Goal: Task Accomplishment & Management: Manage account settings

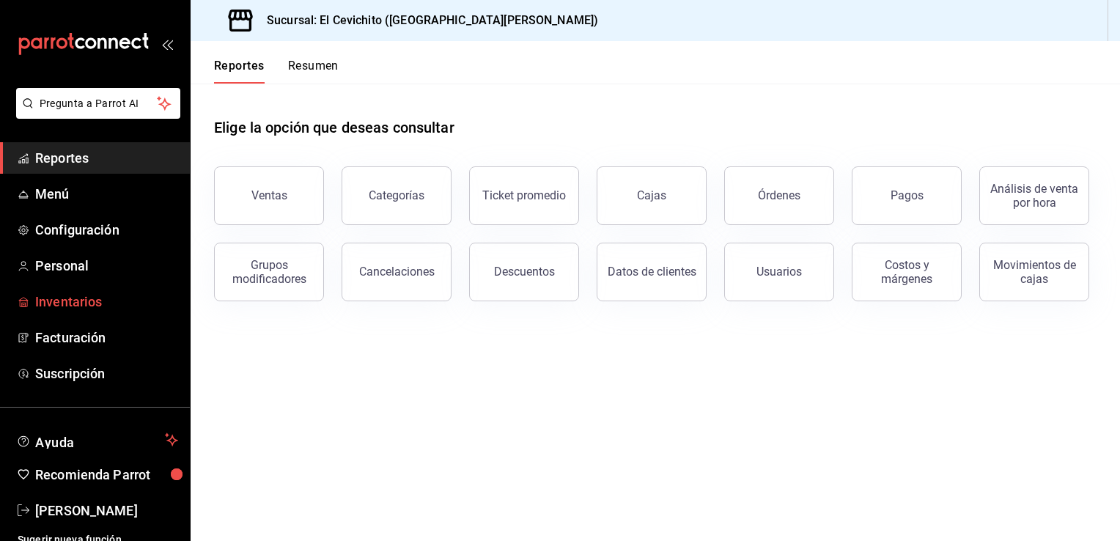
click at [81, 294] on span "Inventarios" at bounding box center [106, 302] width 143 height 20
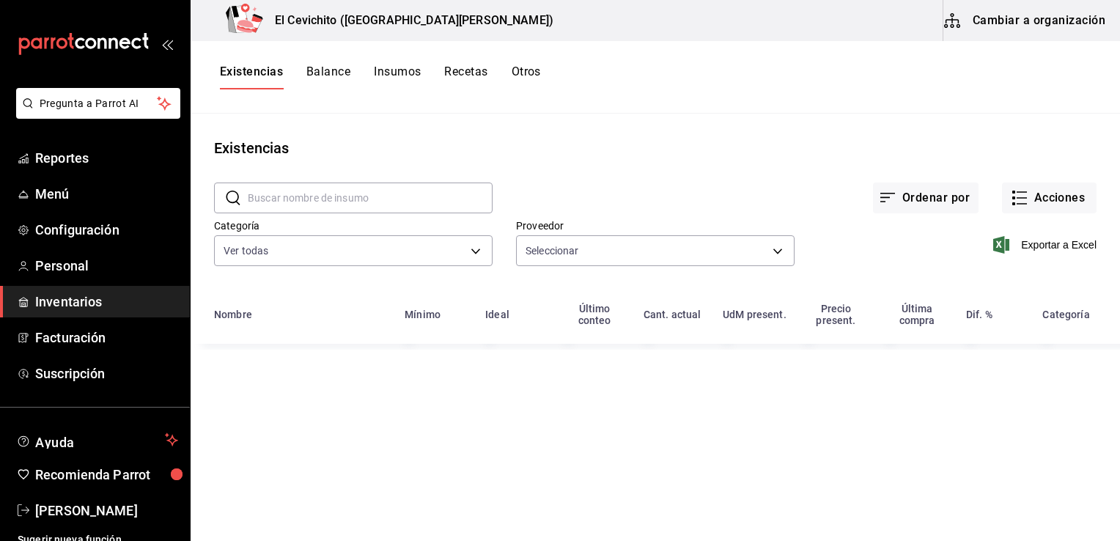
type input "24e7c32d-8b29-4774-bf7f-cd82667a98da,db892d88-c917-46cd-b472-7ff4b27f5827,e82cc…"
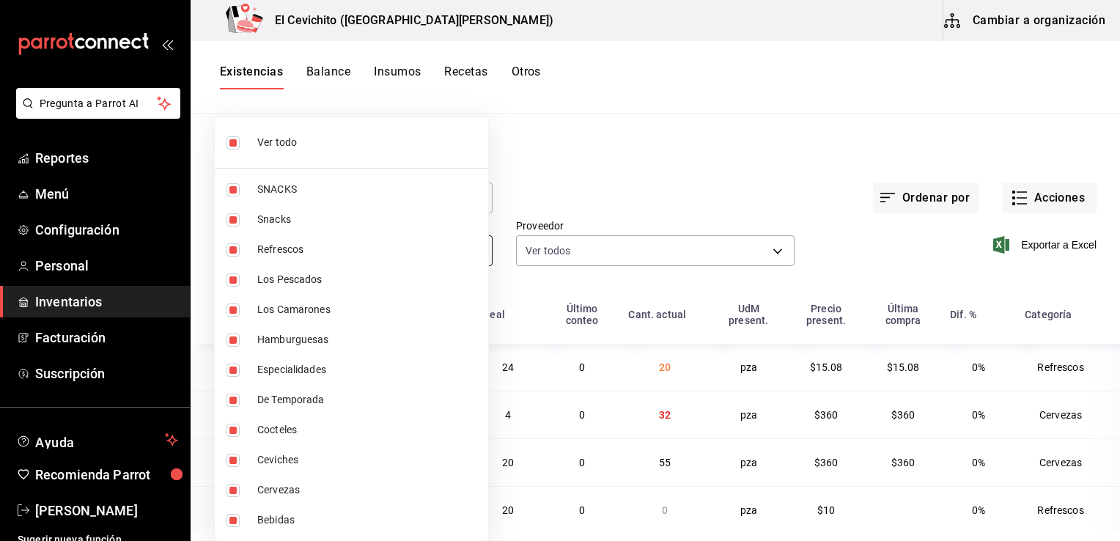
click at [472, 252] on body "Pregunta a Parrot AI Reportes Menú Configuración Personal Inventarios Facturaci…" at bounding box center [560, 265] width 1120 height 531
click at [232, 144] on input "checkbox" at bounding box center [233, 142] width 13 height 13
checkbox input "false"
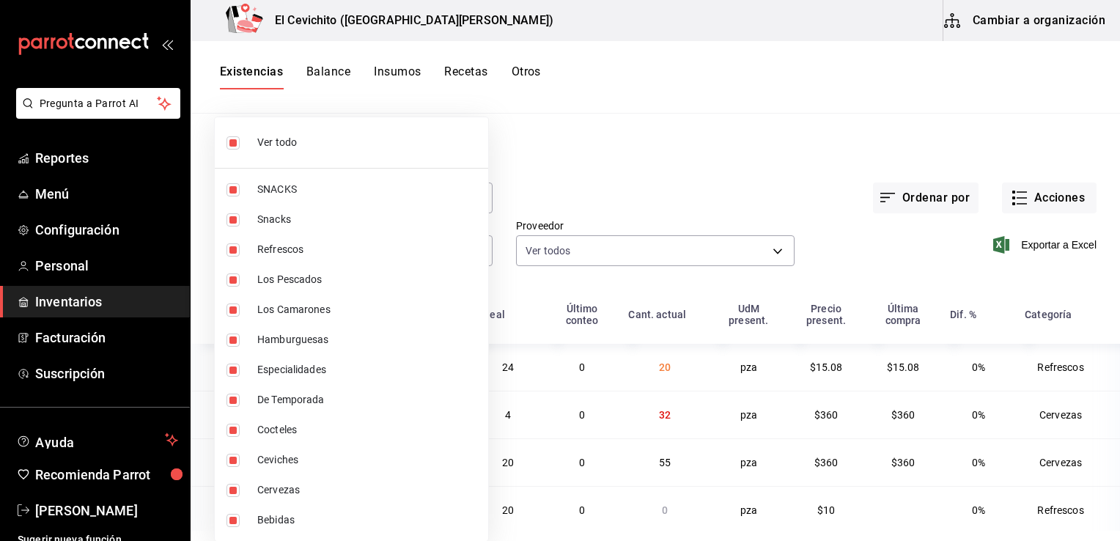
checkbox input "false"
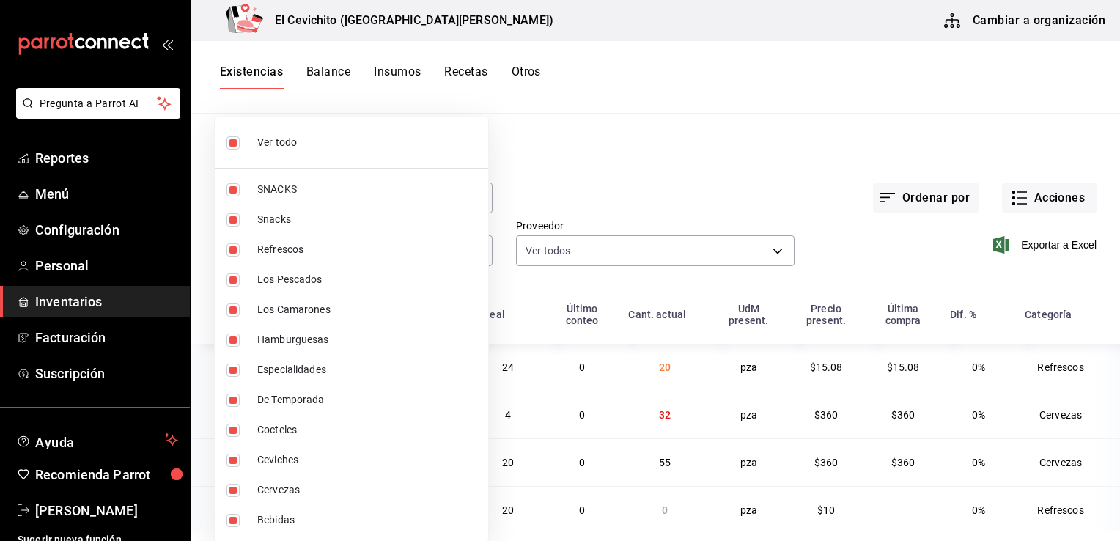
checkbox input "false"
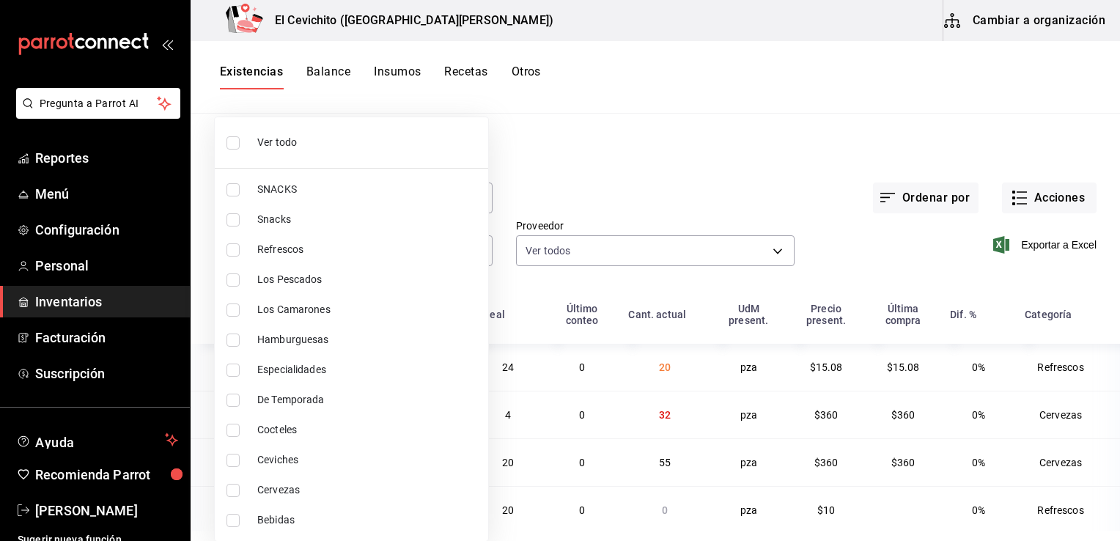
click at [232, 485] on input "checkbox" at bounding box center [233, 490] width 13 height 13
checkbox input "true"
type input "b5df17d9-e913-4c87-bce9-e7afd3e71109"
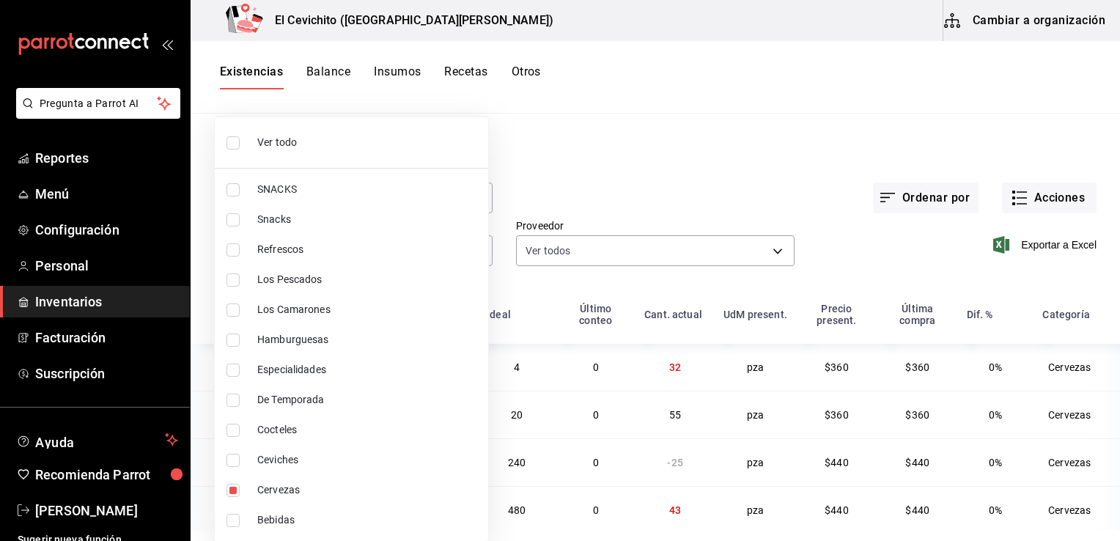
click at [672, 188] on div at bounding box center [560, 270] width 1120 height 541
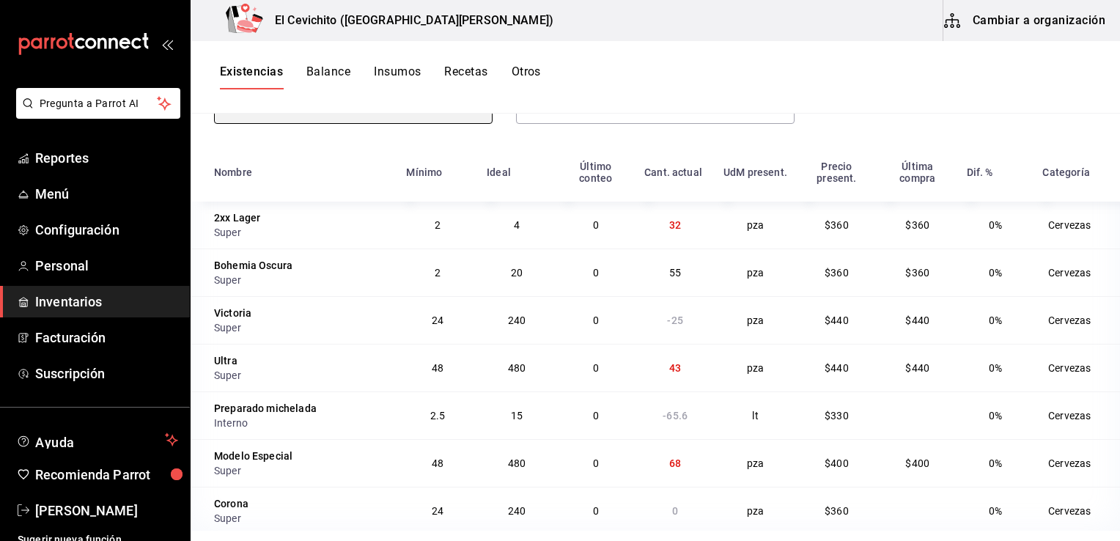
scroll to position [152, 0]
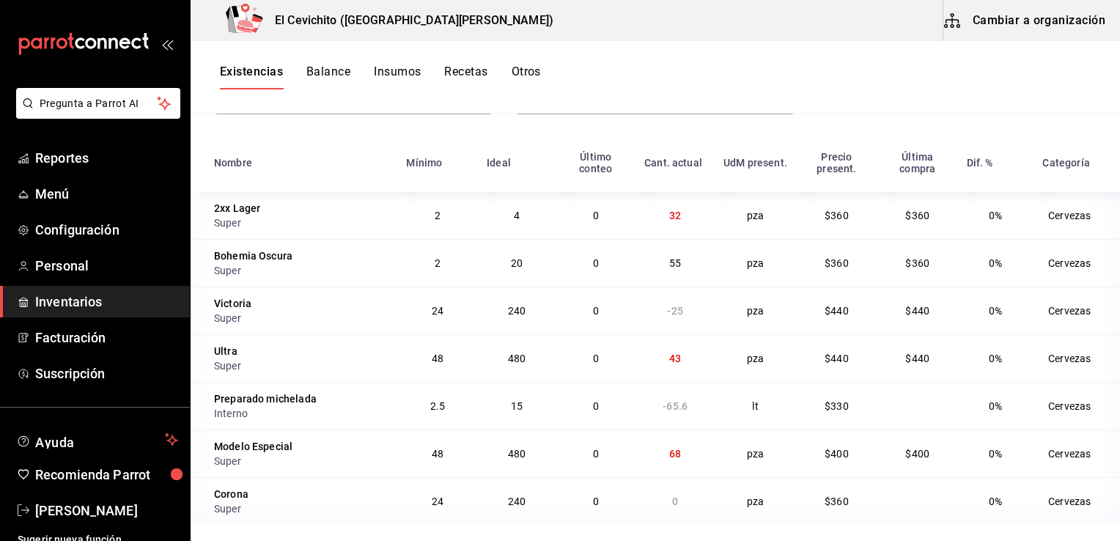
click at [676, 458] on td "68" at bounding box center [675, 454] width 79 height 48
click at [683, 457] on td "68" at bounding box center [675, 454] width 79 height 48
click at [669, 221] on span "32" at bounding box center [675, 216] width 12 height 12
click at [994, 70] on div "Existencias Balance Insumos Recetas Otros" at bounding box center [656, 77] width 930 height 25
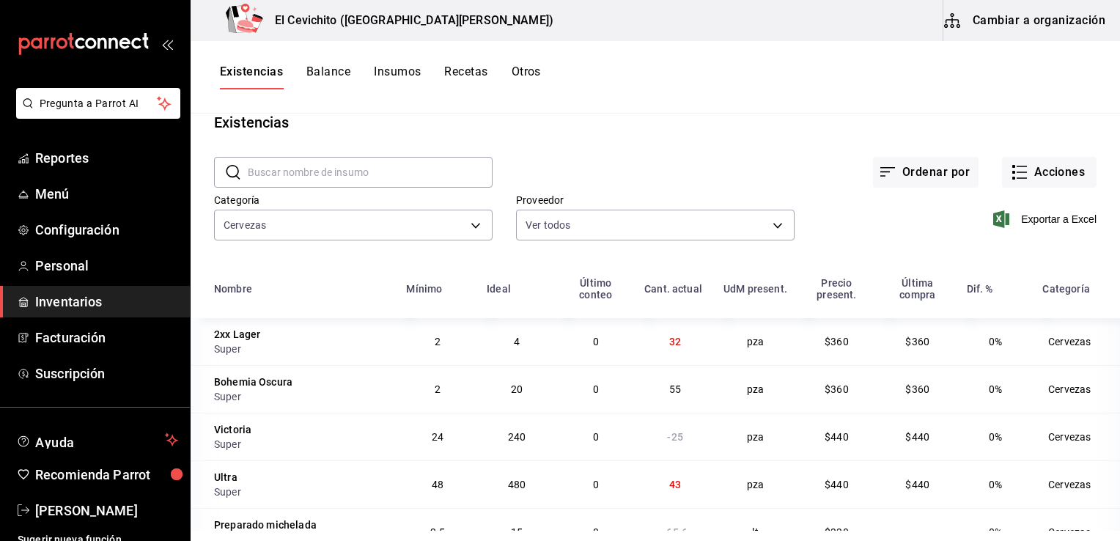
scroll to position [7, 0]
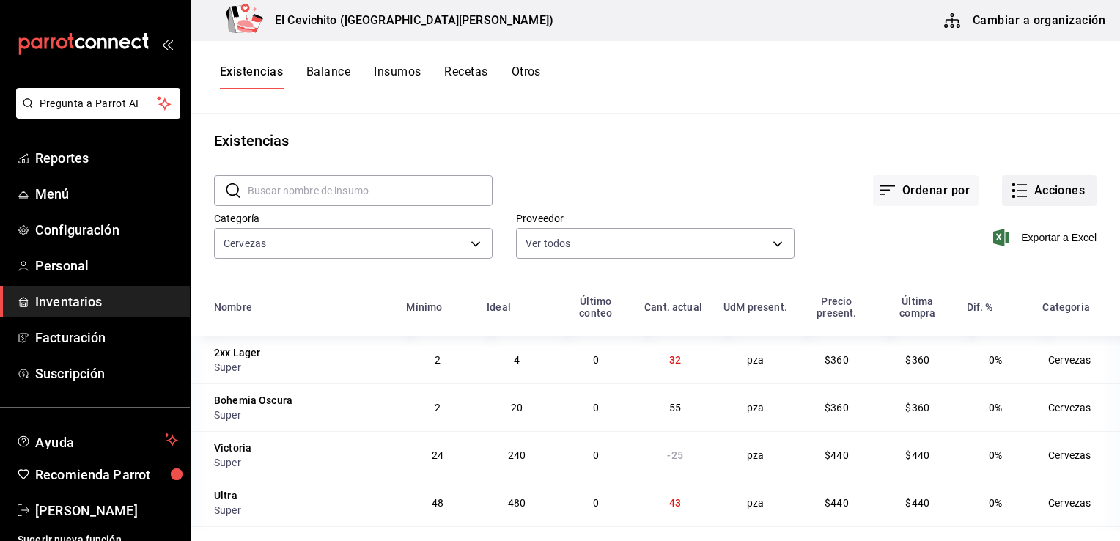
click at [1044, 198] on button "Acciones" at bounding box center [1049, 190] width 95 height 31
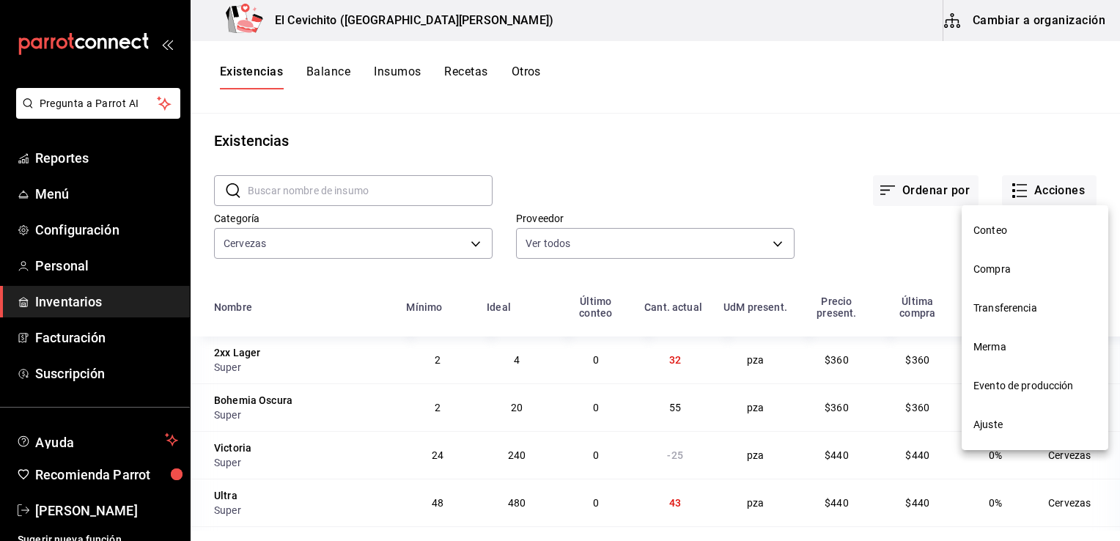
click at [771, 243] on div at bounding box center [560, 270] width 1120 height 541
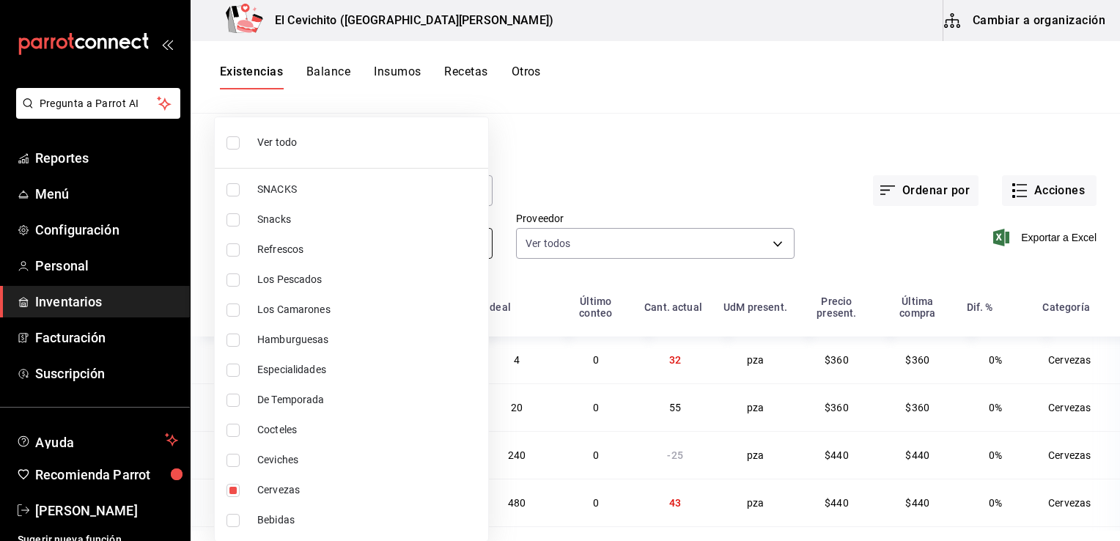
click at [469, 240] on body "Pregunta a Parrot AI Reportes Menú Configuración Personal Inventarios Facturaci…" at bounding box center [560, 265] width 1120 height 531
click at [651, 162] on div at bounding box center [560, 270] width 1120 height 541
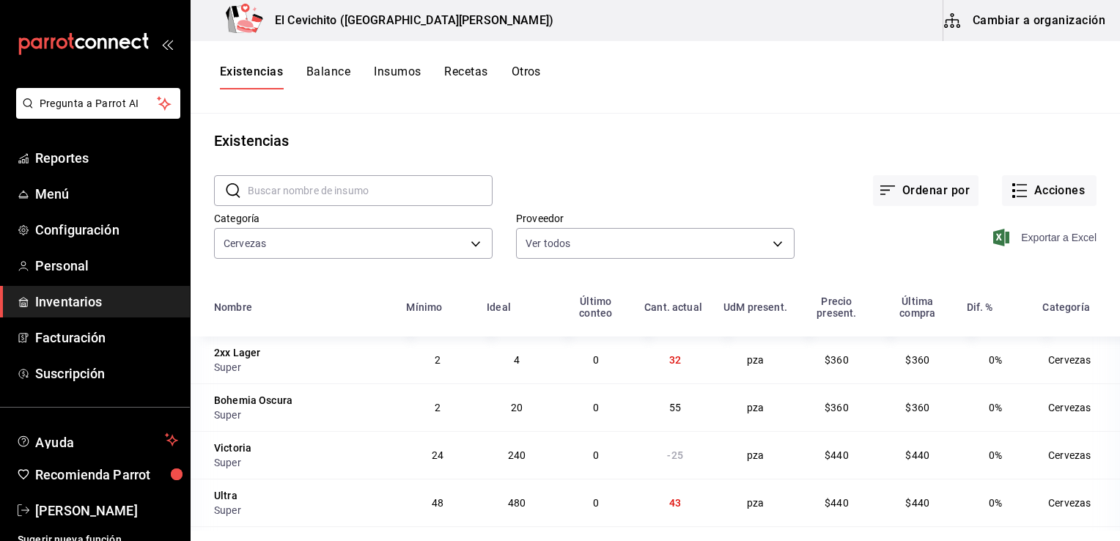
click at [1035, 243] on span "Exportar a Excel" at bounding box center [1046, 238] width 100 height 18
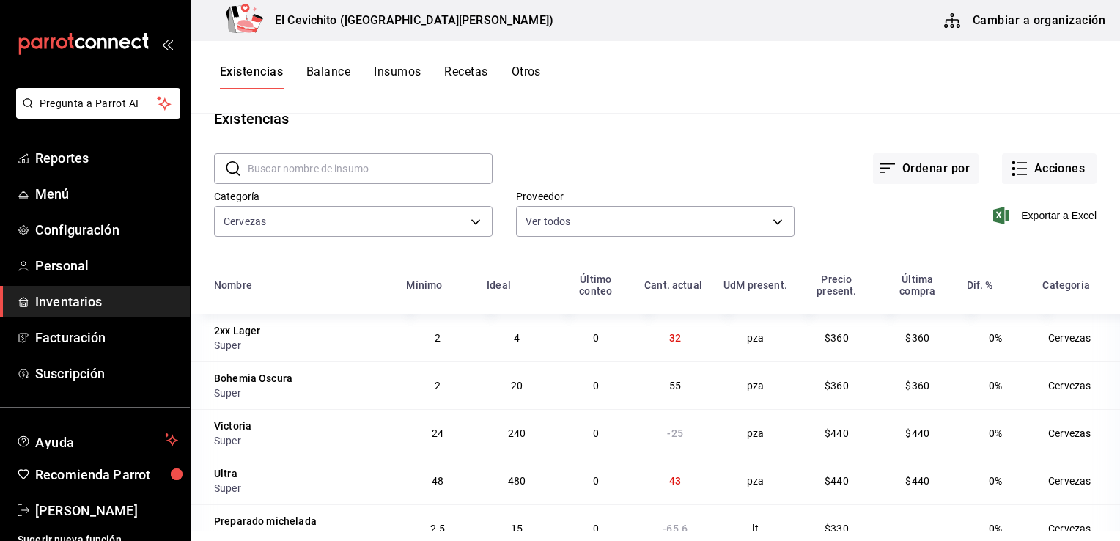
scroll to position [0, 0]
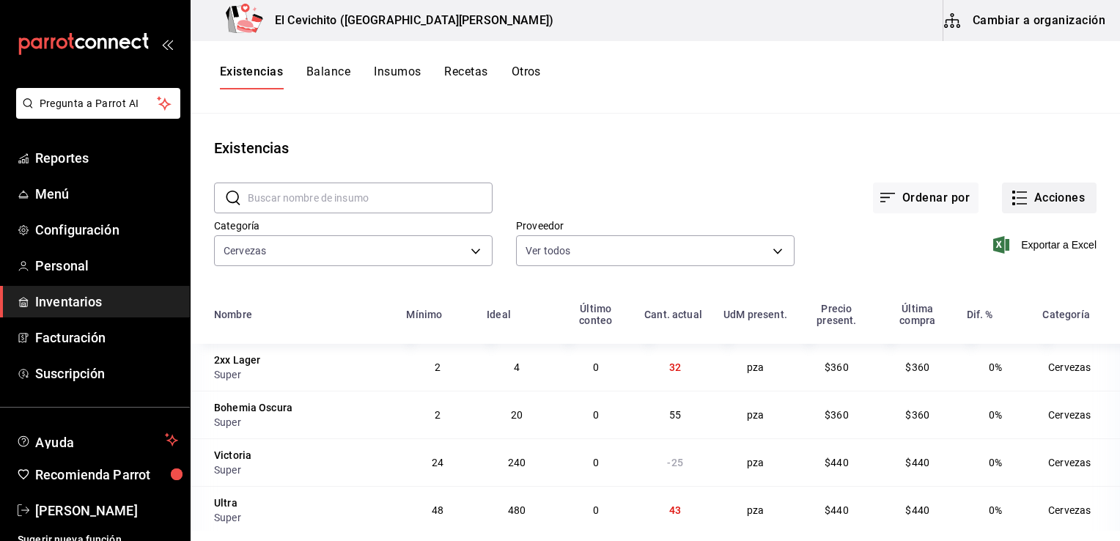
click at [1043, 201] on button "Acciones" at bounding box center [1049, 198] width 95 height 31
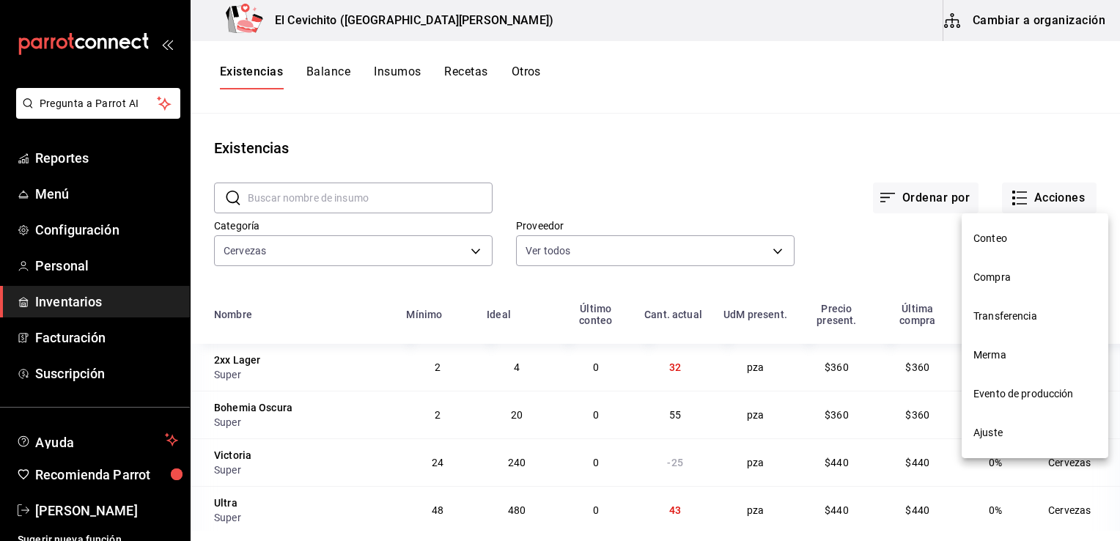
click at [1000, 89] on div at bounding box center [560, 270] width 1120 height 541
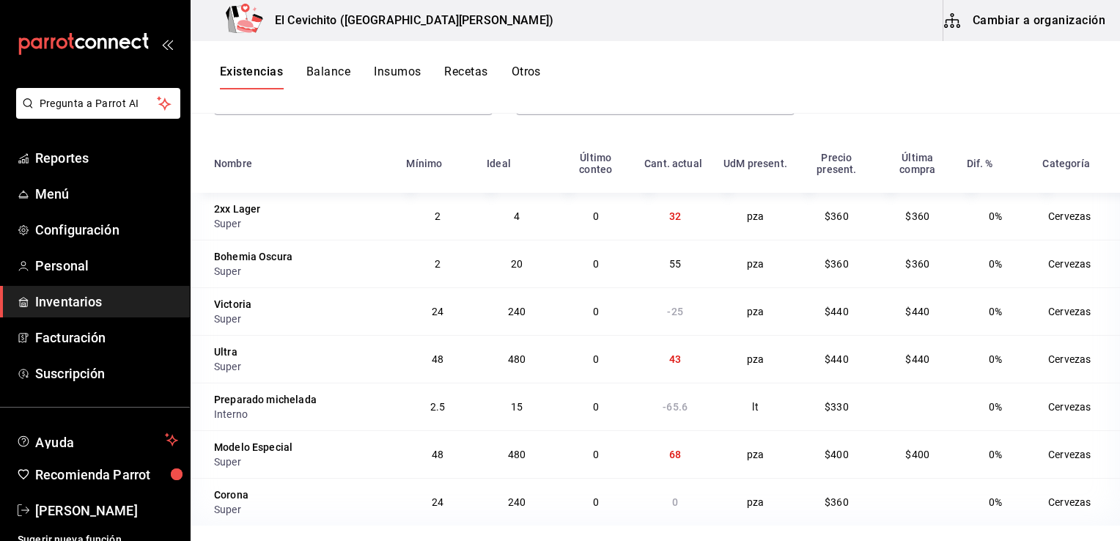
scroll to position [152, 0]
click at [685, 362] on td "43" at bounding box center [675, 358] width 79 height 48
click at [669, 360] on span "43" at bounding box center [675, 359] width 12 height 12
click at [677, 359] on td "43" at bounding box center [675, 358] width 79 height 48
drag, startPoint x: 688, startPoint y: 352, endPoint x: 669, endPoint y: 358, distance: 20.6
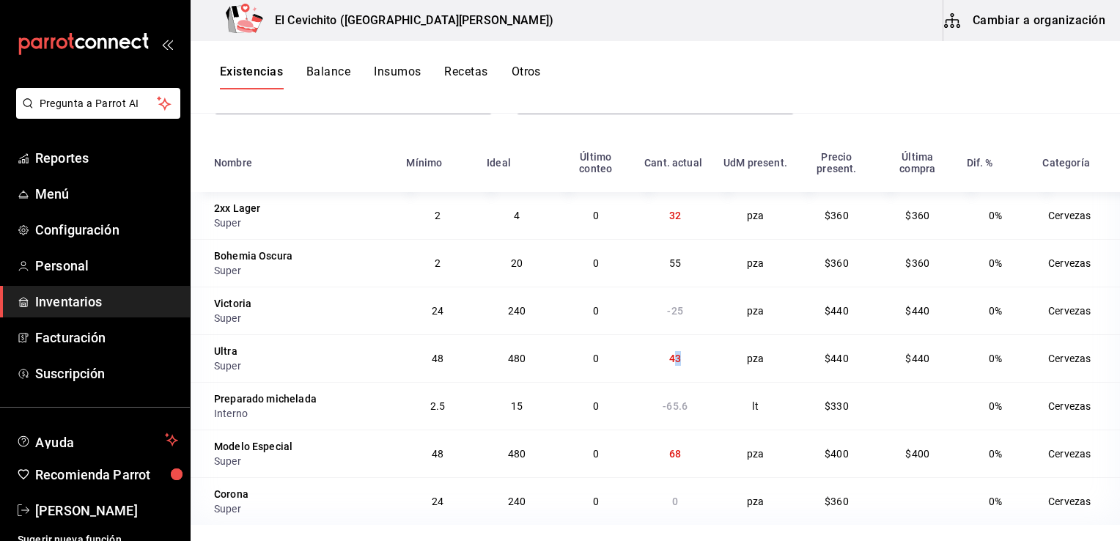
click at [669, 358] on td "43" at bounding box center [675, 358] width 79 height 48
click at [669, 358] on span "43" at bounding box center [675, 359] width 12 height 12
click at [682, 360] on td "43" at bounding box center [675, 358] width 79 height 48
click at [971, 111] on div "Existencias Balance Insumos Recetas Otros" at bounding box center [656, 77] width 930 height 73
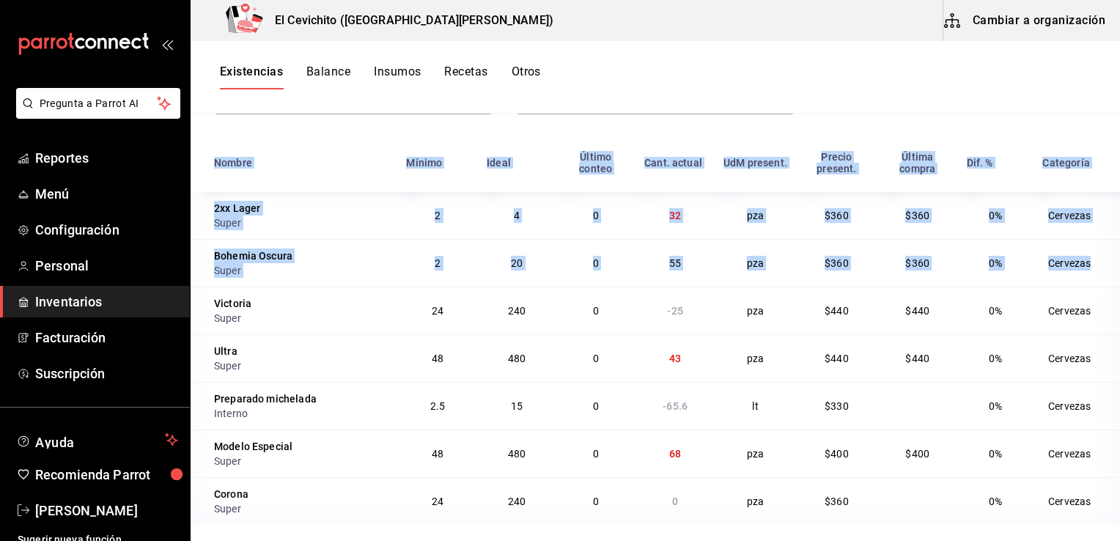
drag, startPoint x: 1107, startPoint y: 264, endPoint x: 1122, endPoint y: 394, distance: 130.7
click at [1119, 394] on html "Pregunta a Parrot AI Reportes Menú Configuración Personal Inventarios Facturaci…" at bounding box center [560, 265] width 1120 height 531
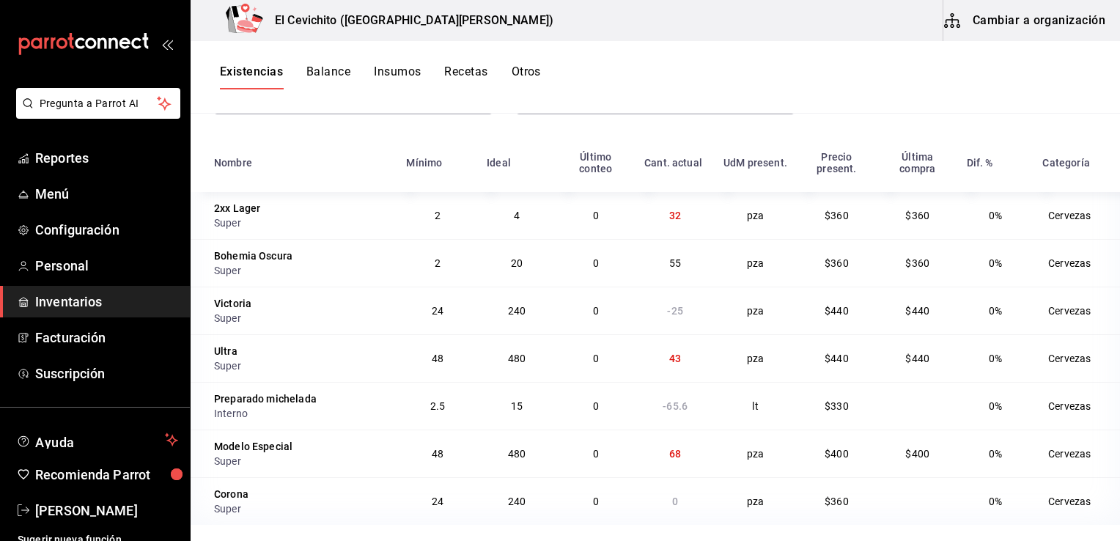
click at [995, 78] on div "Existencias Balance Insumos Recetas Otros" at bounding box center [656, 77] width 930 height 25
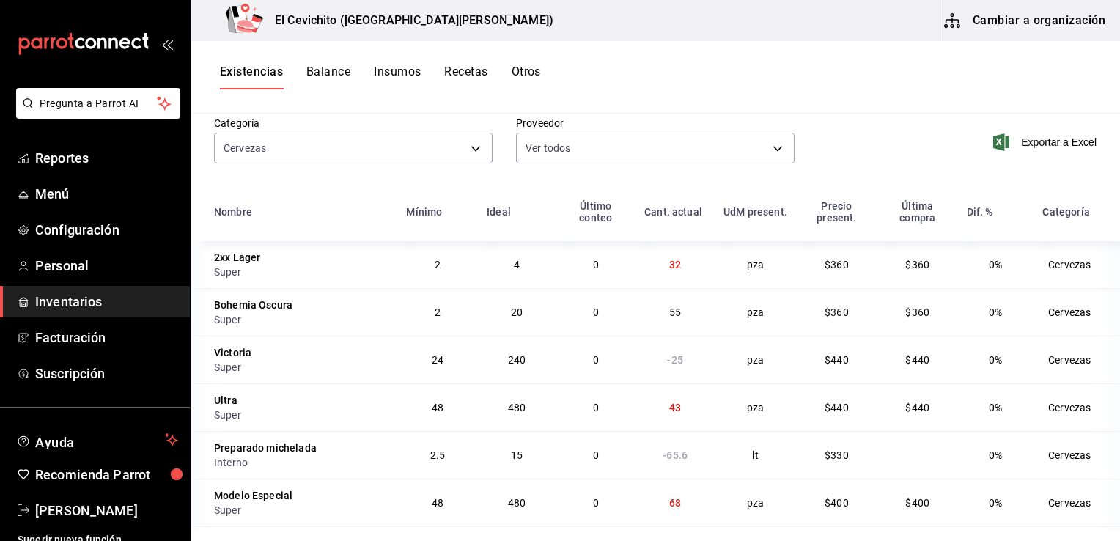
scroll to position [0, 0]
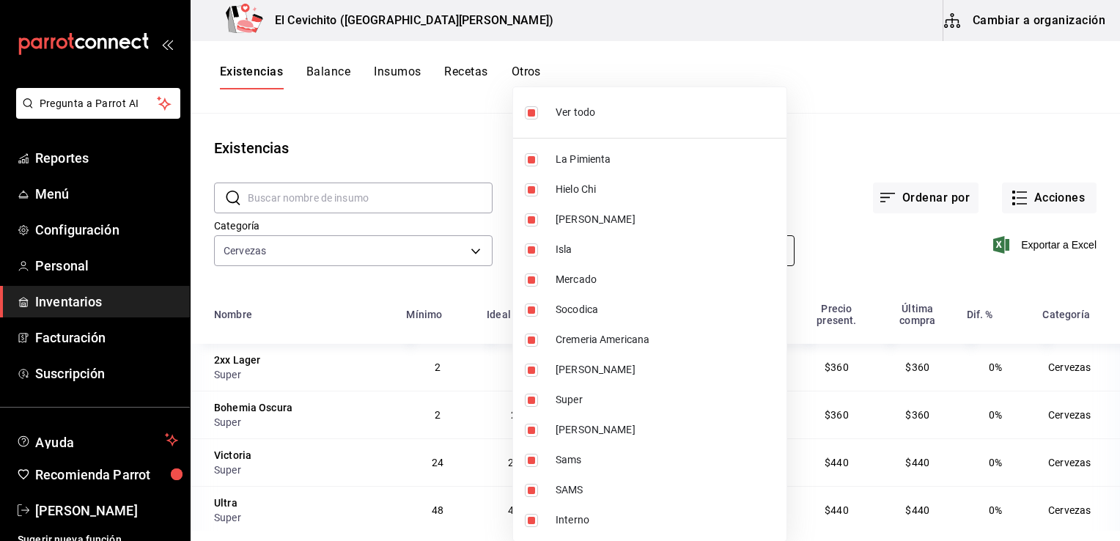
click at [771, 250] on body "Pregunta a Parrot AI Reportes Menú Configuración Personal Inventarios Facturaci…" at bounding box center [560, 265] width 1120 height 531
click at [694, 26] on div at bounding box center [560, 270] width 1120 height 541
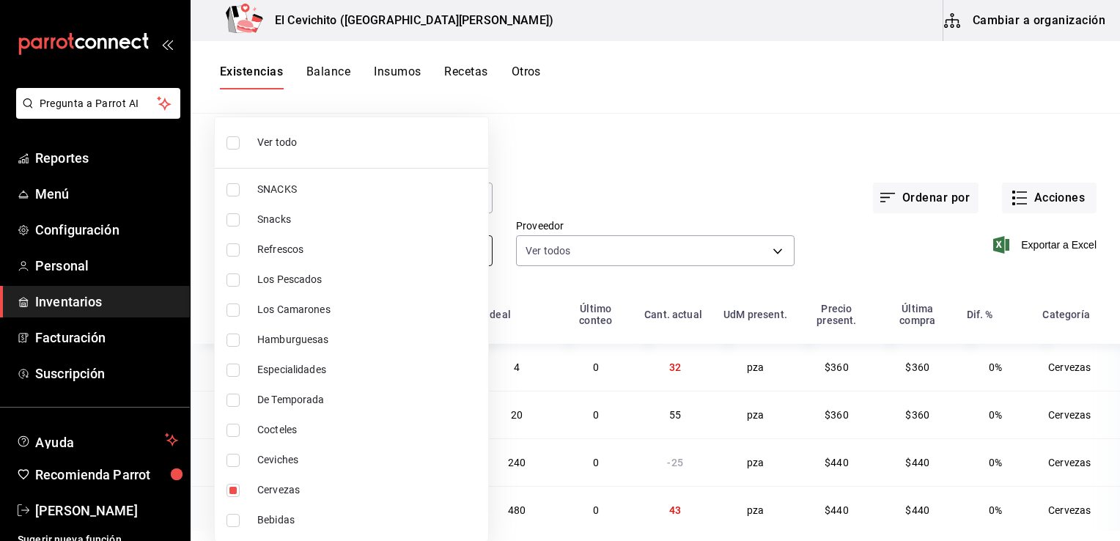
click at [472, 255] on body "Pregunta a Parrot AI Reportes Menú Configuración Personal Inventarios Facturaci…" at bounding box center [560, 265] width 1120 height 531
click at [595, 153] on div at bounding box center [560, 270] width 1120 height 541
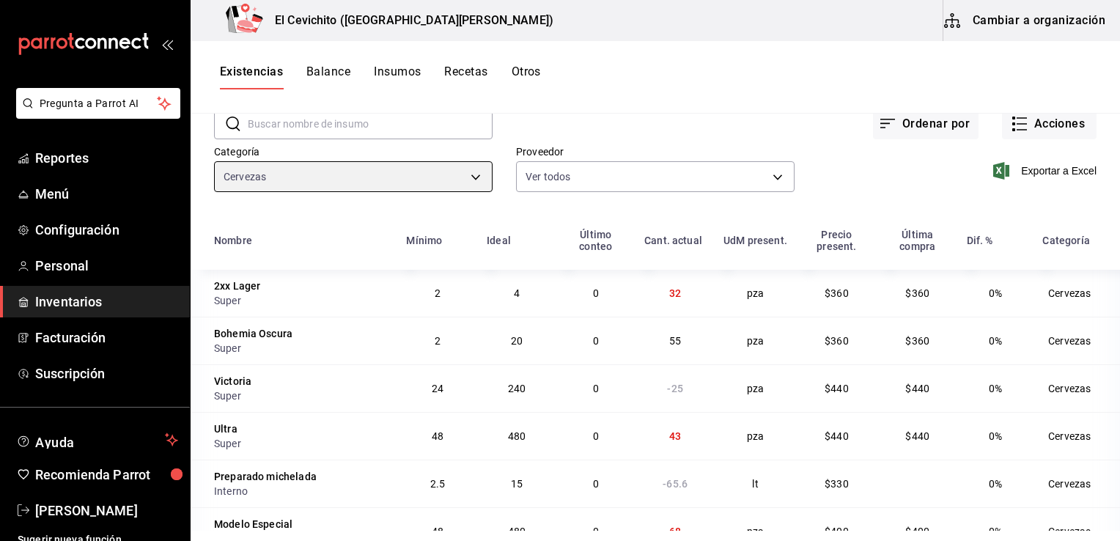
scroll to position [152, 0]
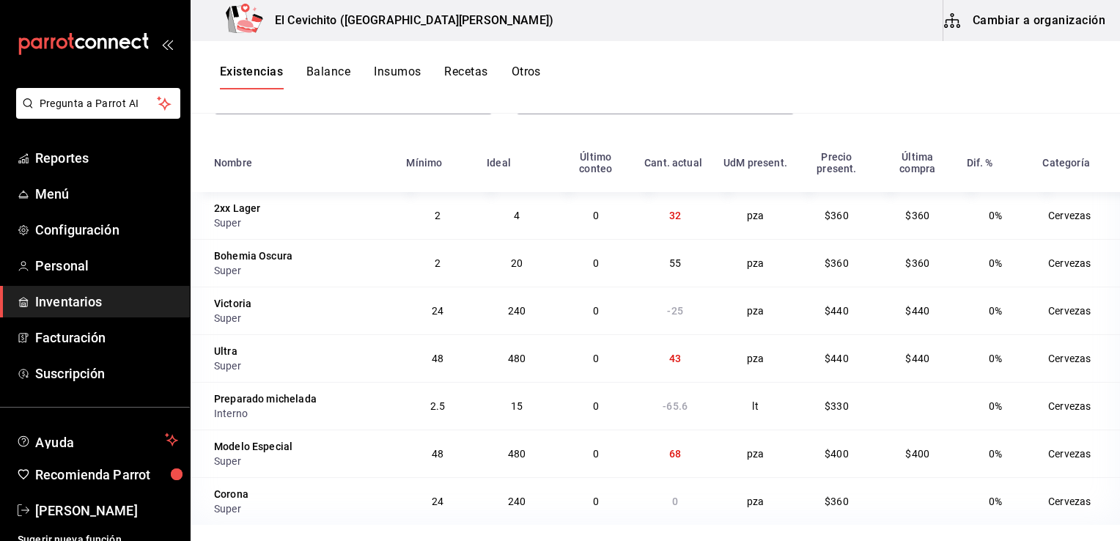
click at [686, 359] on td "43" at bounding box center [675, 358] width 79 height 48
click at [674, 356] on span "43" at bounding box center [675, 359] width 12 height 12
drag, startPoint x: 653, startPoint y: 359, endPoint x: 669, endPoint y: 359, distance: 15.4
click at [669, 359] on td "43" at bounding box center [675, 358] width 79 height 48
drag, startPoint x: 669, startPoint y: 359, endPoint x: 680, endPoint y: 366, distance: 13.5
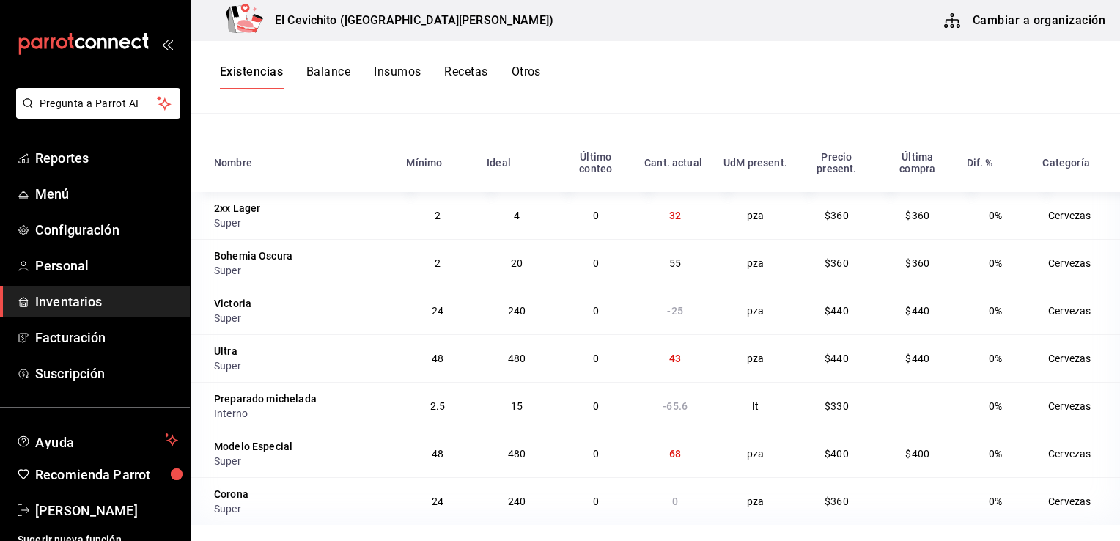
click at [680, 366] on td "43" at bounding box center [675, 358] width 79 height 48
click at [672, 265] on span "55" at bounding box center [675, 263] width 12 height 12
click at [667, 309] on span "-25" at bounding box center [674, 311] width 15 height 12
click at [674, 451] on span "68" at bounding box center [675, 454] width 12 height 12
click at [672, 262] on span "55" at bounding box center [675, 263] width 12 height 12
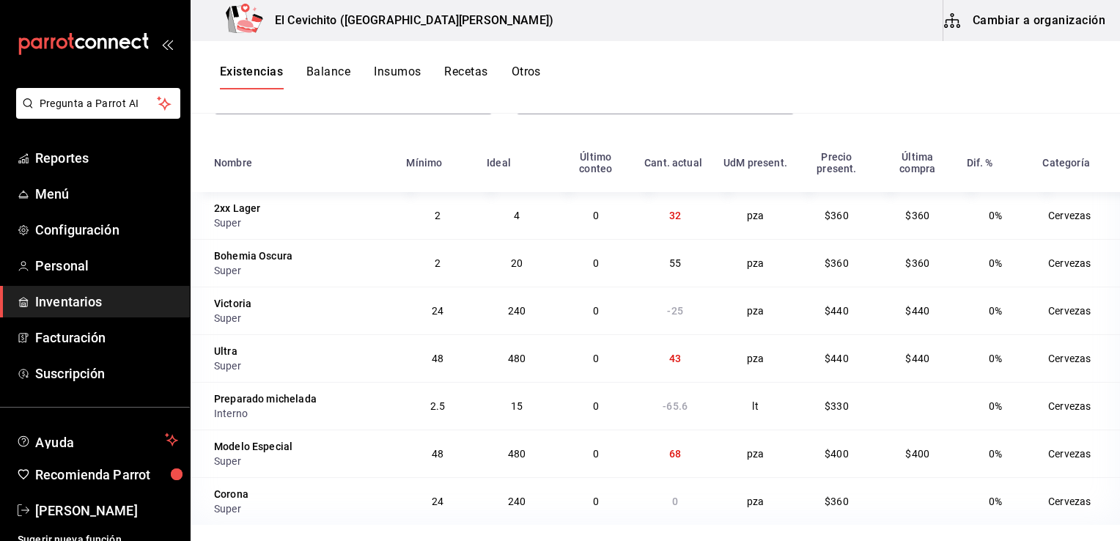
click at [672, 318] on td "-25" at bounding box center [675, 311] width 79 height 48
click at [677, 366] on td "43" at bounding box center [675, 358] width 79 height 48
click at [751, 57] on div "Existencias Balance Insumos Recetas Otros" at bounding box center [656, 77] width 930 height 73
click at [896, 81] on div "Existencias Balance Insumos Recetas Otros" at bounding box center [656, 77] width 930 height 25
click at [857, 42] on div "Existencias Balance Insumos Recetas Otros" at bounding box center [656, 77] width 930 height 73
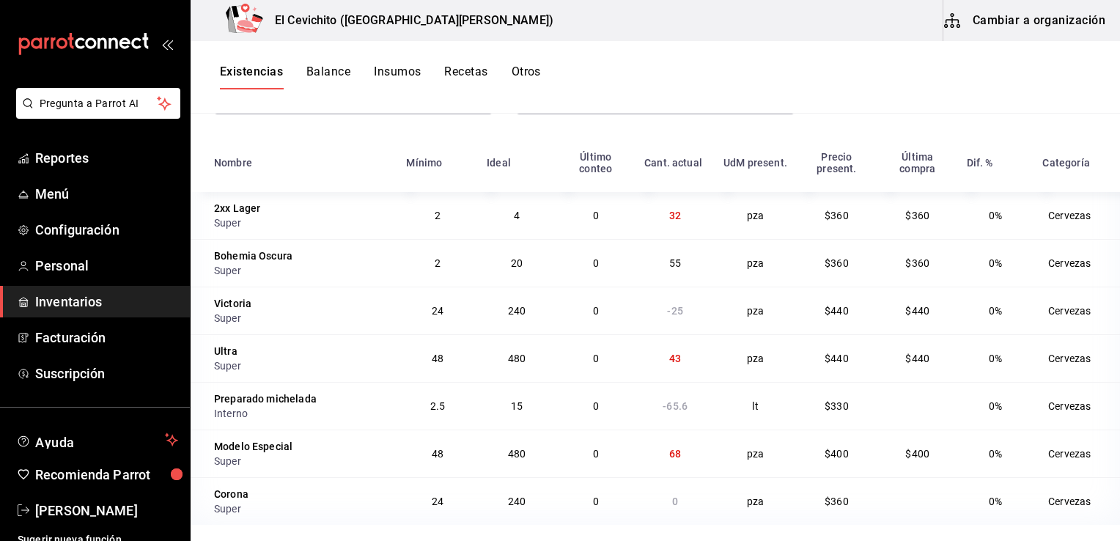
click at [827, 75] on div "Existencias Balance Insumos Recetas Otros" at bounding box center [656, 77] width 930 height 25
click at [831, 138] on div "​ ​ Ordenar por Acciones Categoría Cervezas b5df17d9-e913-4c87-bce9-e7afd3e7110…" at bounding box center [656, 74] width 930 height 135
click at [836, 110] on div "Existencias Balance Insumos Recetas Otros" at bounding box center [656, 77] width 930 height 73
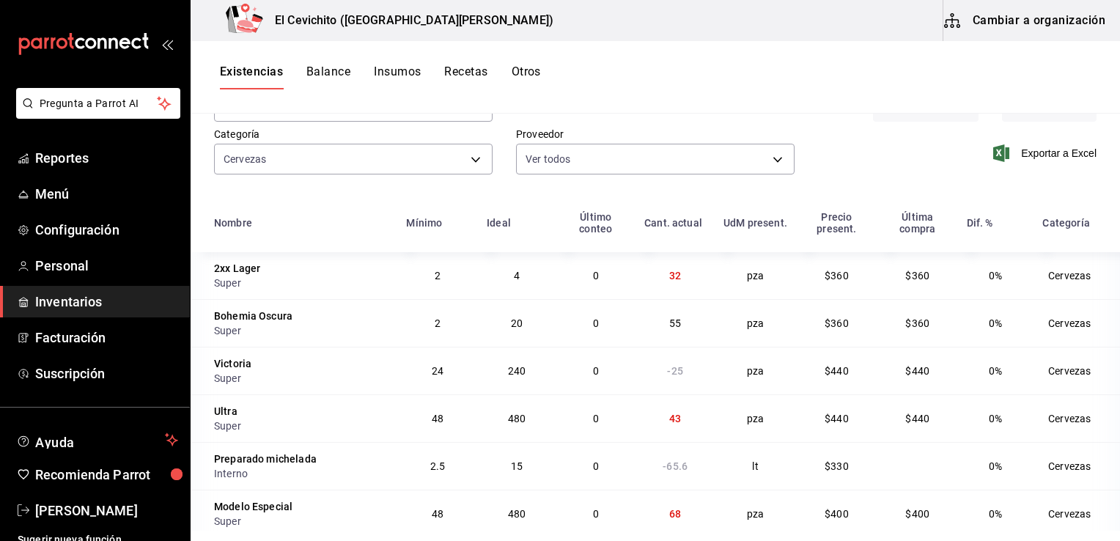
scroll to position [0, 0]
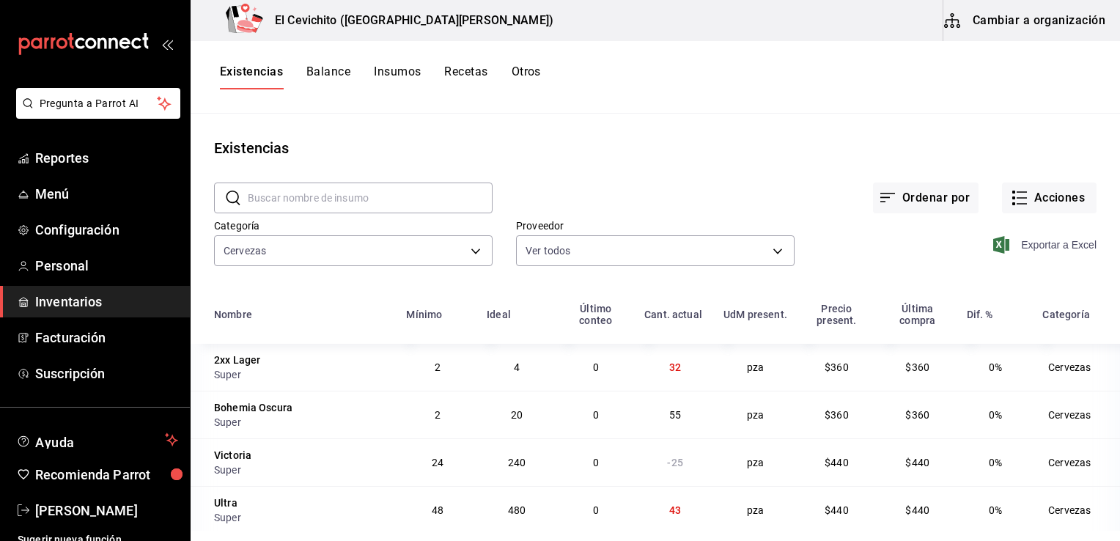
click at [1058, 241] on span "Exportar a Excel" at bounding box center [1046, 245] width 100 height 18
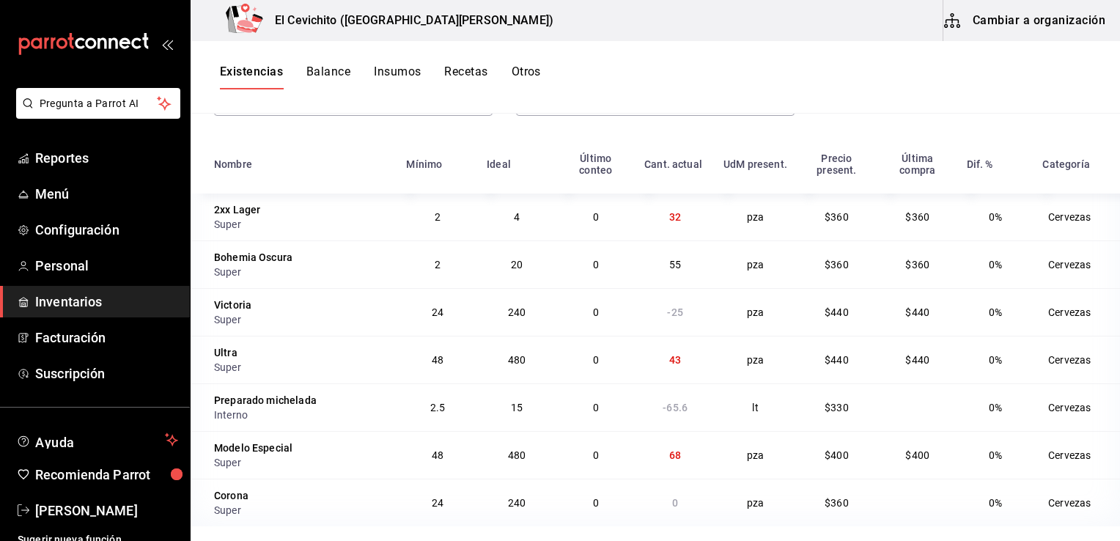
scroll to position [152, 0]
click at [669, 269] on span "55" at bounding box center [675, 263] width 12 height 12
click at [695, 217] on td "32" at bounding box center [675, 215] width 79 height 47
click at [696, 87] on div "Existencias Balance Insumos Recetas Otros" at bounding box center [656, 77] width 930 height 25
click at [669, 462] on td "68" at bounding box center [675, 454] width 79 height 48
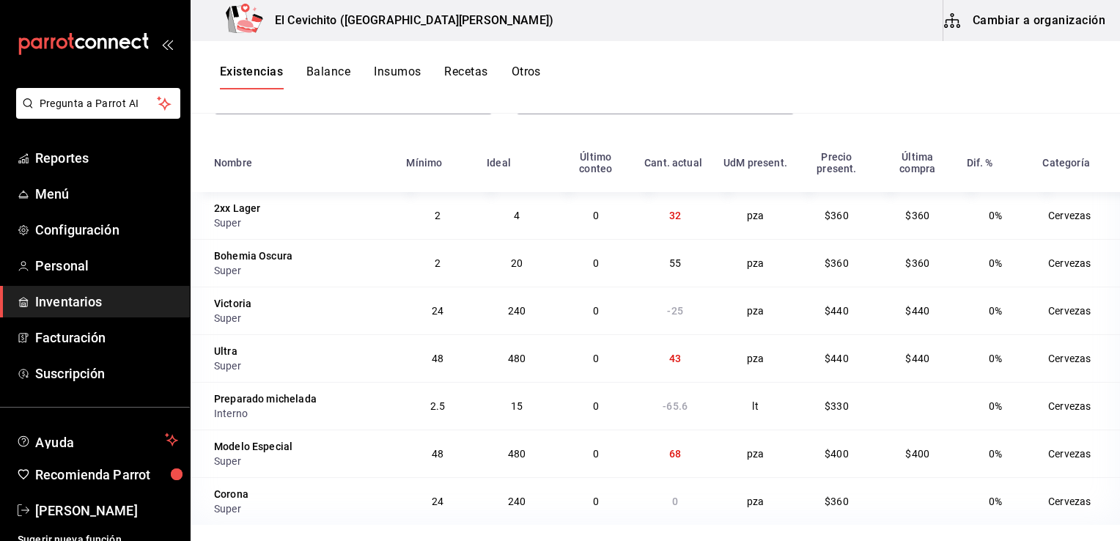
click at [669, 461] on td "68" at bounding box center [675, 454] width 79 height 48
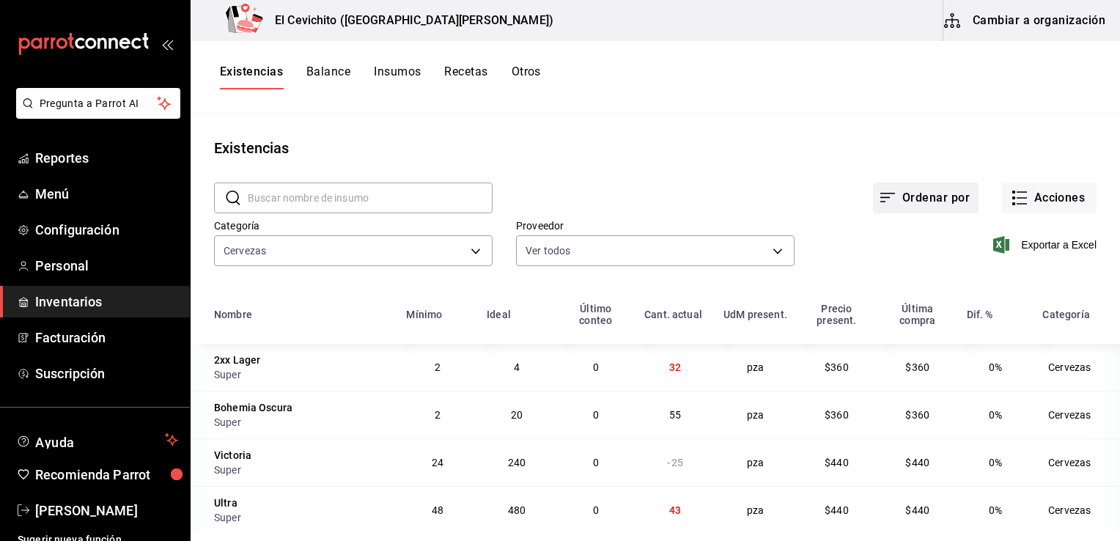
click at [945, 204] on button "Ordenar por" at bounding box center [926, 198] width 106 height 31
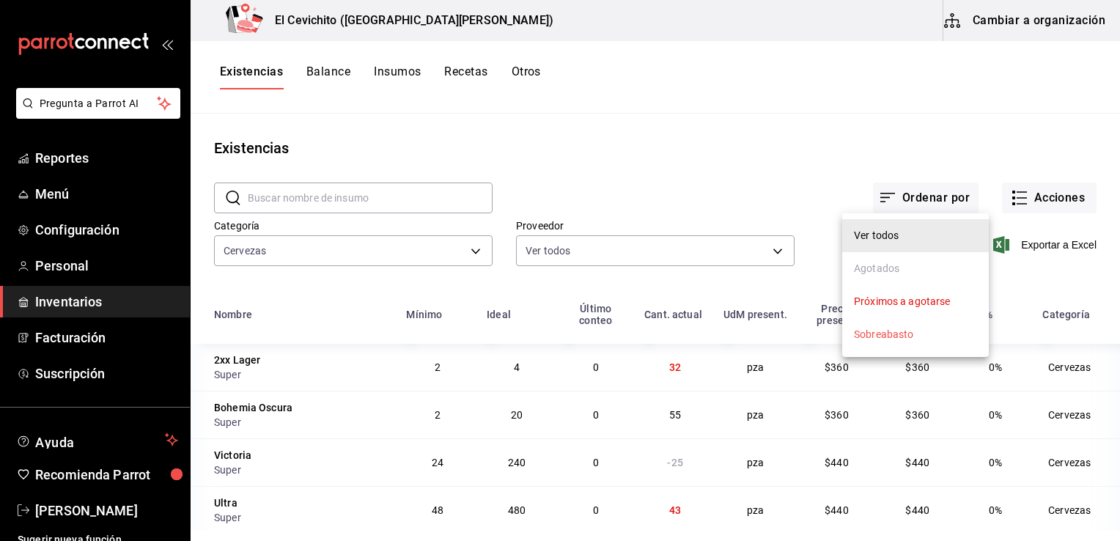
click at [1030, 204] on div at bounding box center [560, 270] width 1120 height 541
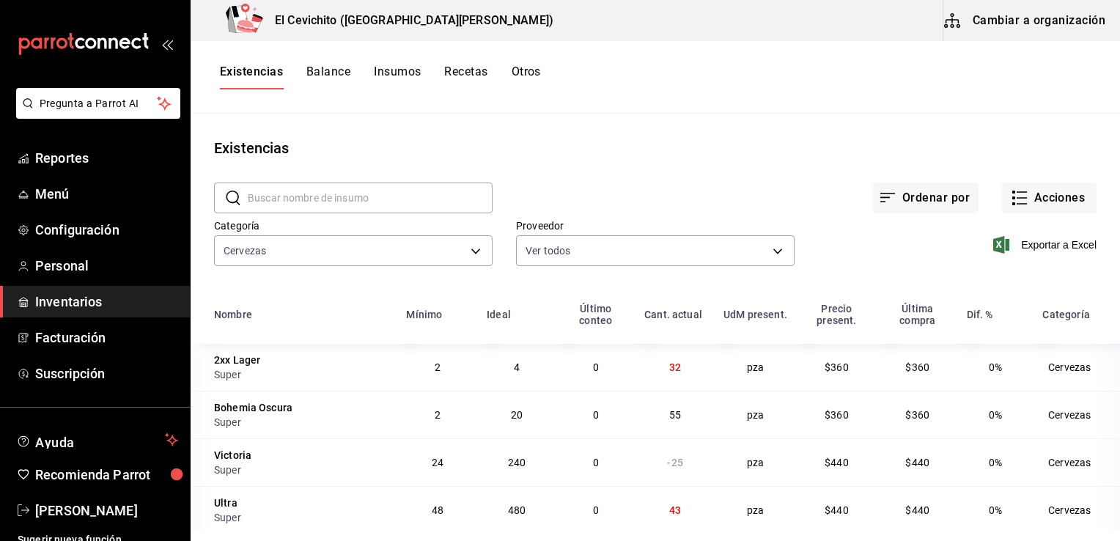
click at [1030, 204] on button "Acciones" at bounding box center [1049, 198] width 95 height 31
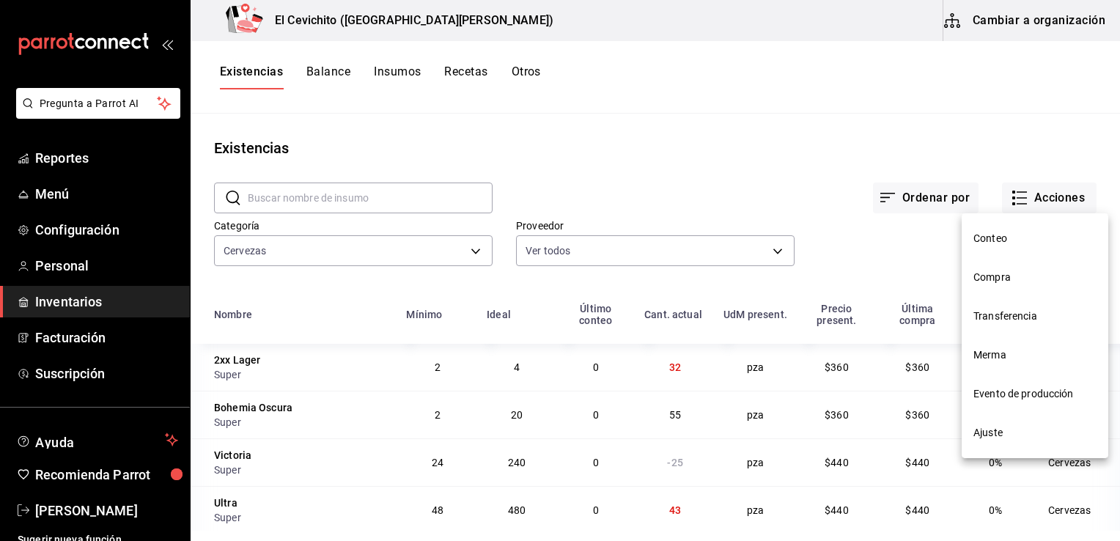
click at [939, 98] on div at bounding box center [560, 270] width 1120 height 541
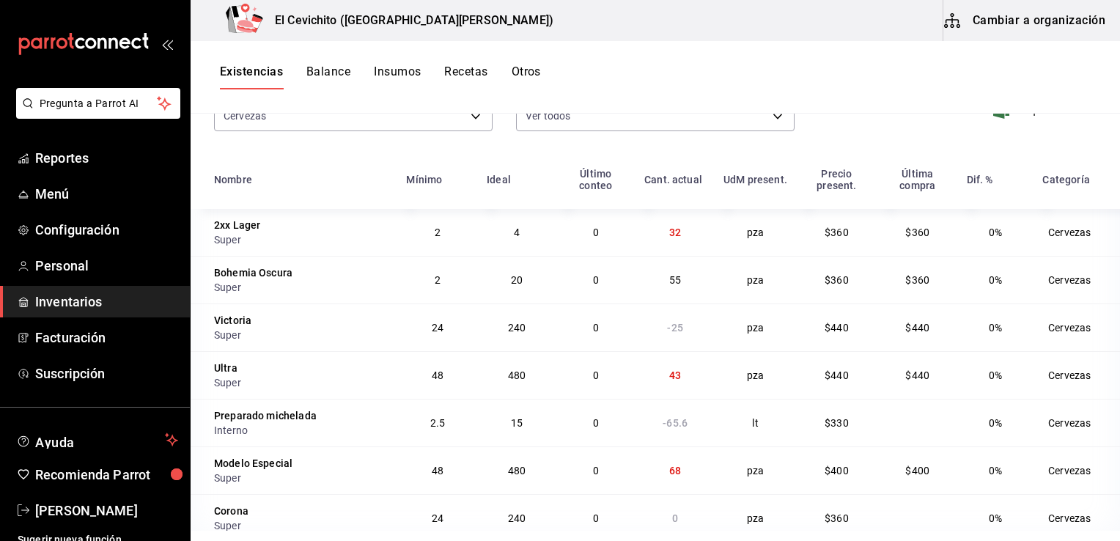
scroll to position [152, 0]
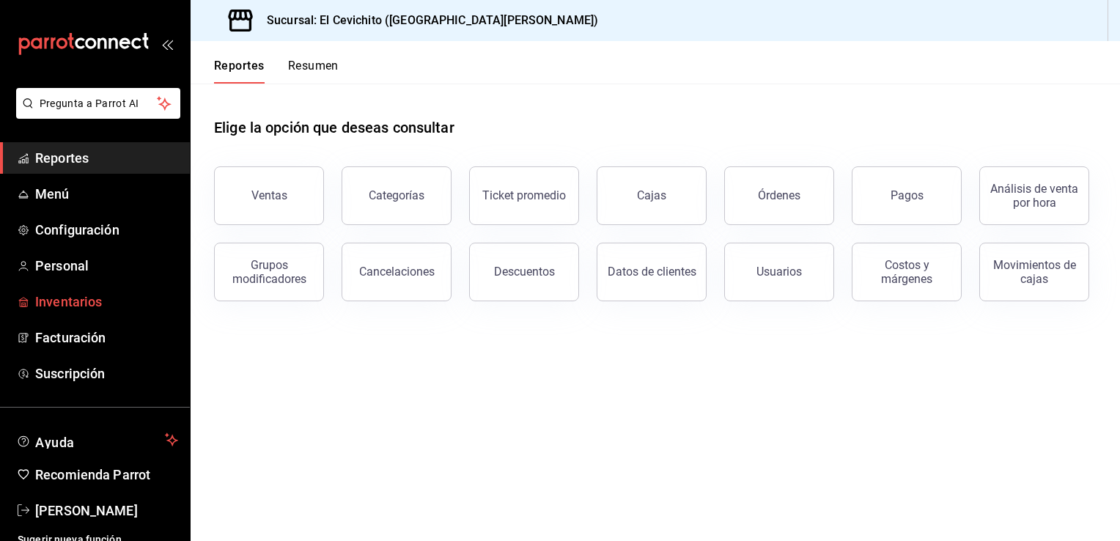
click at [76, 303] on span "Inventarios" at bounding box center [106, 302] width 143 height 20
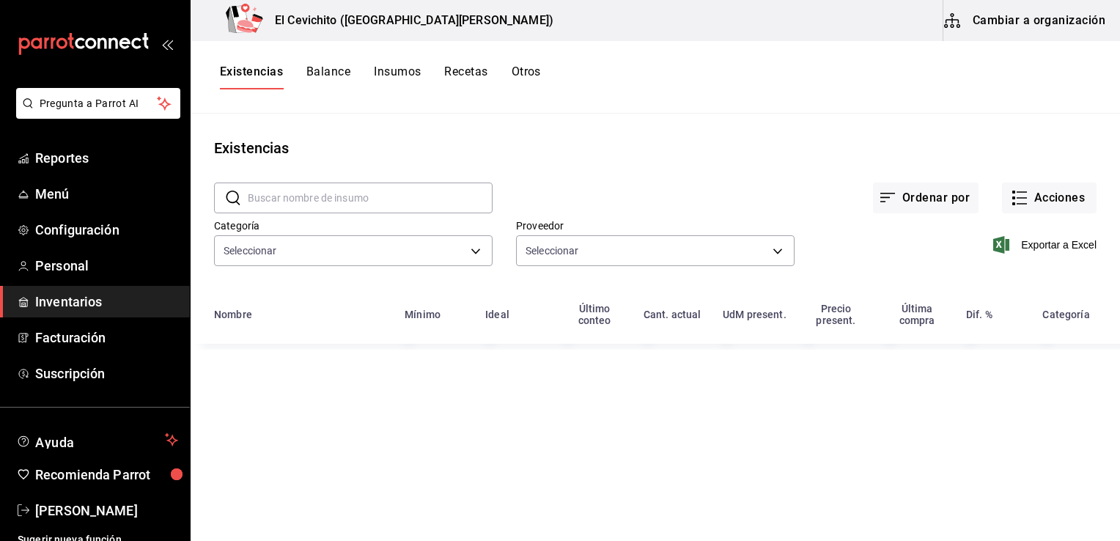
type input "eedbcfd6-d713-4c5a-827d-09594ba7b79a,9c0345b8-e04b-486b-a9af-064735044550,e8bf1…"
type input "24e7c32d-8b29-4774-bf7f-cd82667a98da,db892d88-c917-46cd-b472-7ff4b27f5827,e82cc…"
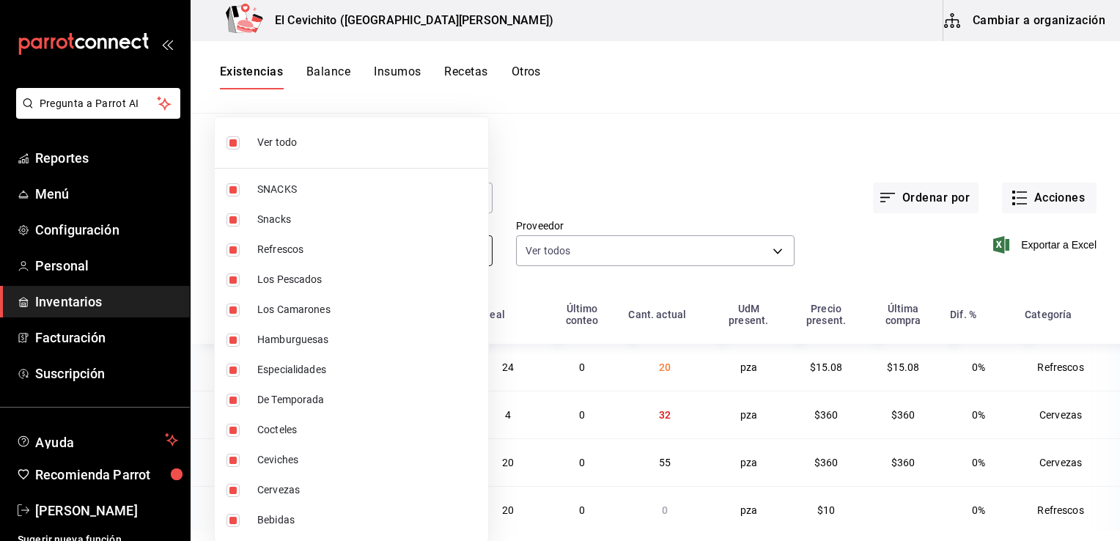
click at [476, 254] on body "Pregunta a Parrot AI Reportes Menú Configuración Personal Inventarios Facturaci…" at bounding box center [560, 265] width 1120 height 531
click at [235, 140] on input "checkbox" at bounding box center [233, 142] width 13 height 13
checkbox input "false"
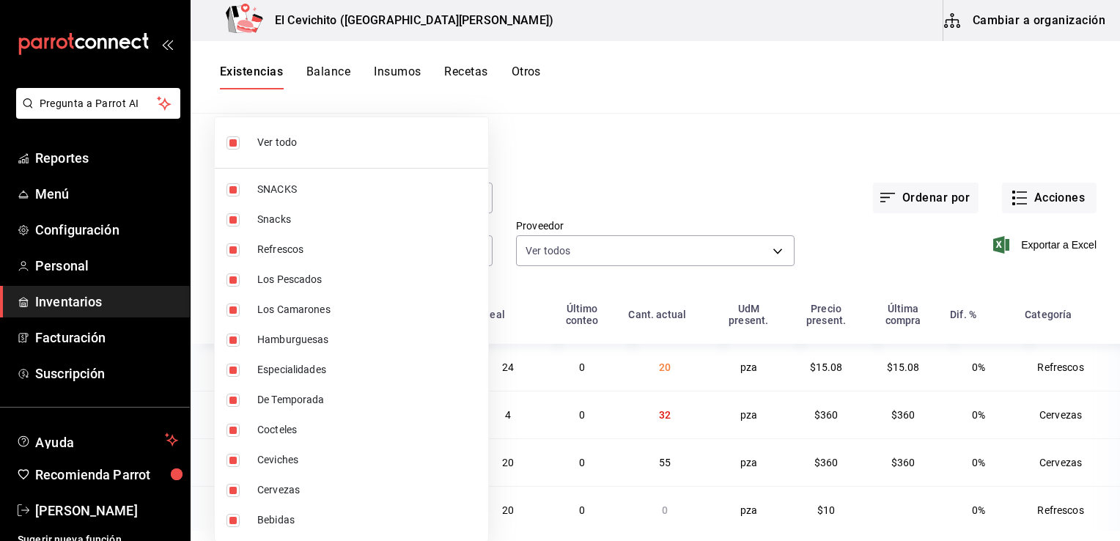
checkbox input "false"
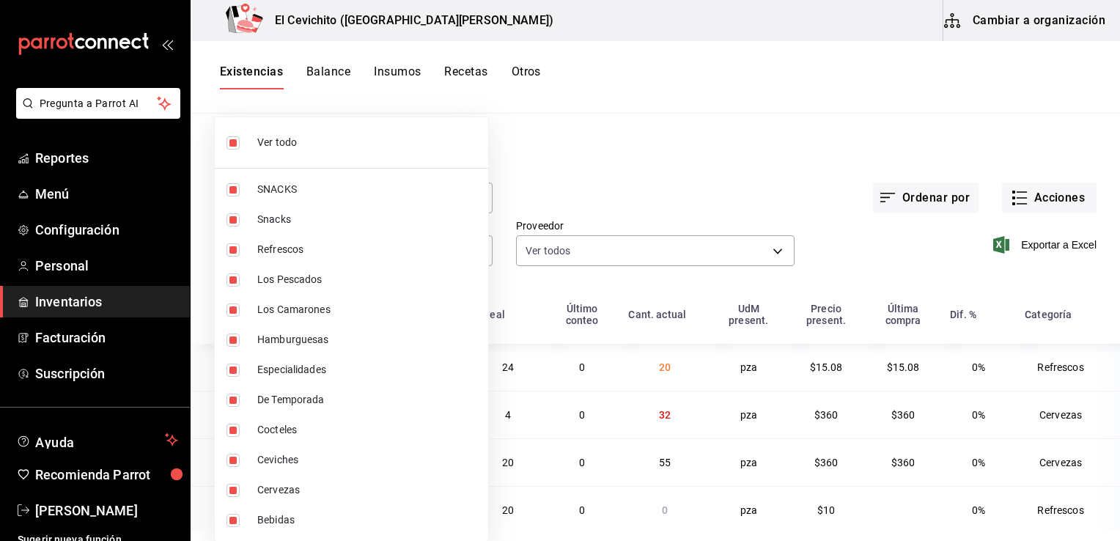
checkbox input "false"
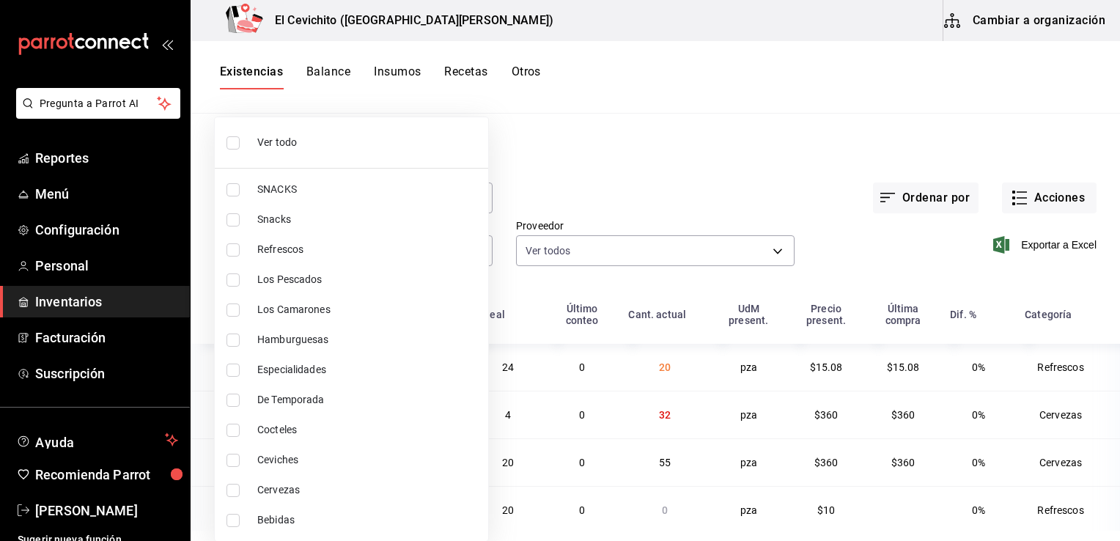
click at [590, 165] on div at bounding box center [560, 270] width 1120 height 541
click at [471, 250] on body "Pregunta a Parrot AI Reportes Menú Configuración Personal Inventarios Facturaci…" at bounding box center [560, 265] width 1120 height 531
click at [232, 493] on input "checkbox" at bounding box center [233, 490] width 13 height 13
checkbox input "true"
type input "b5df17d9-e913-4c87-bce9-e7afd3e71109"
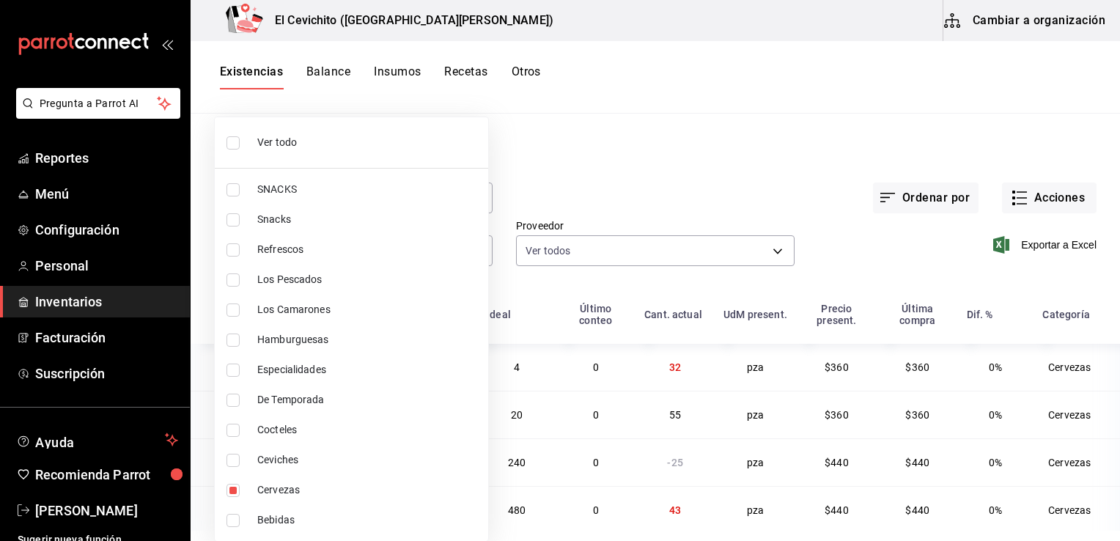
click at [647, 161] on div at bounding box center [560, 270] width 1120 height 541
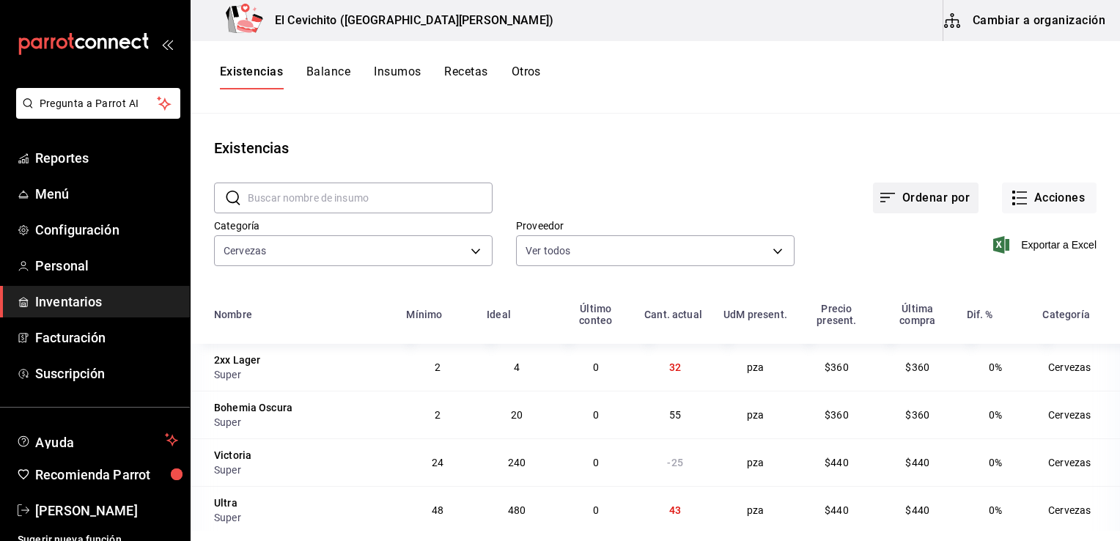
click at [954, 202] on button "Ordenar por" at bounding box center [926, 198] width 106 height 31
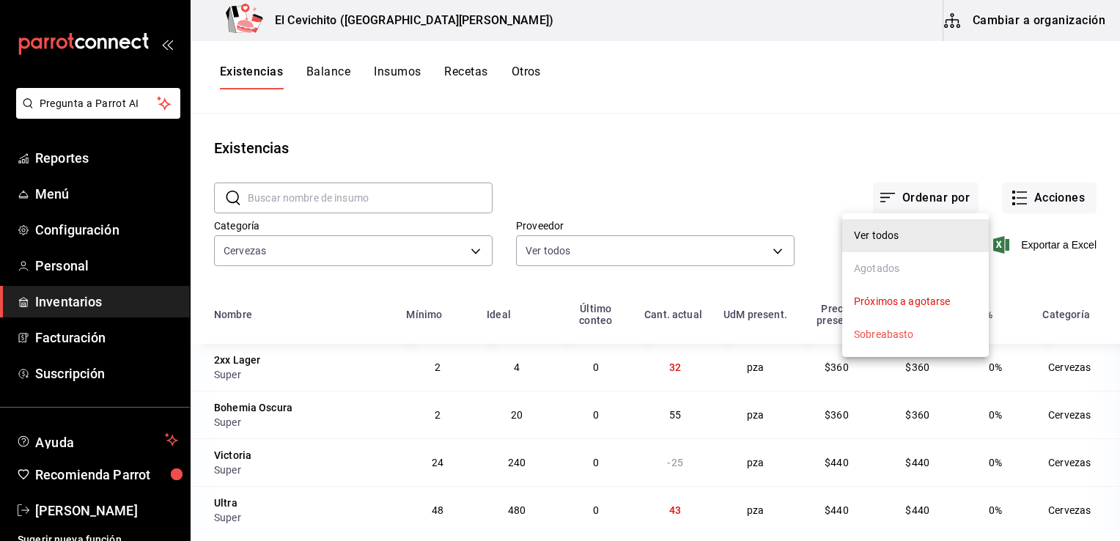
click at [858, 117] on div at bounding box center [560, 270] width 1120 height 541
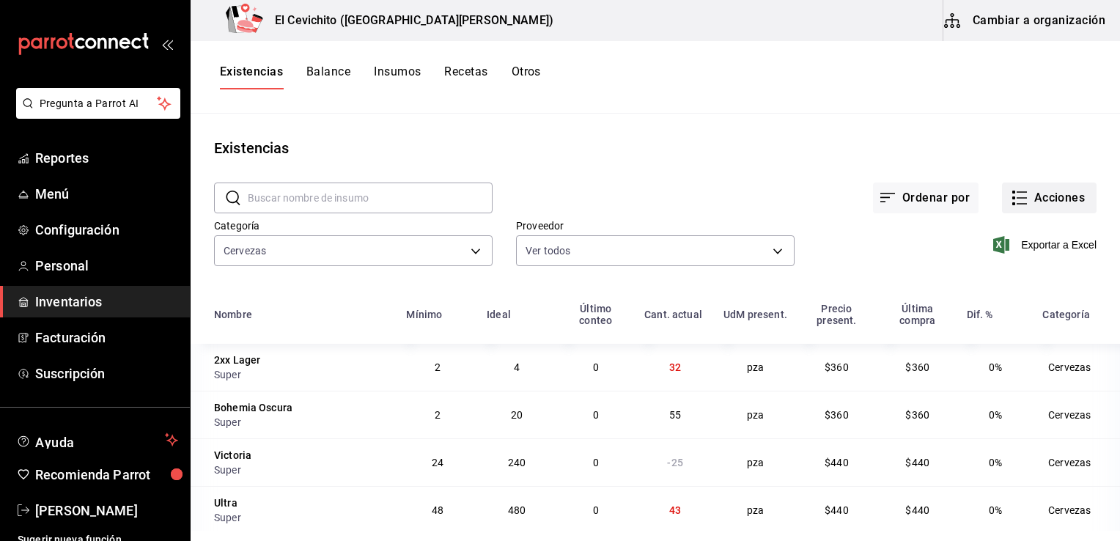
click at [1026, 209] on button "Acciones" at bounding box center [1049, 198] width 95 height 31
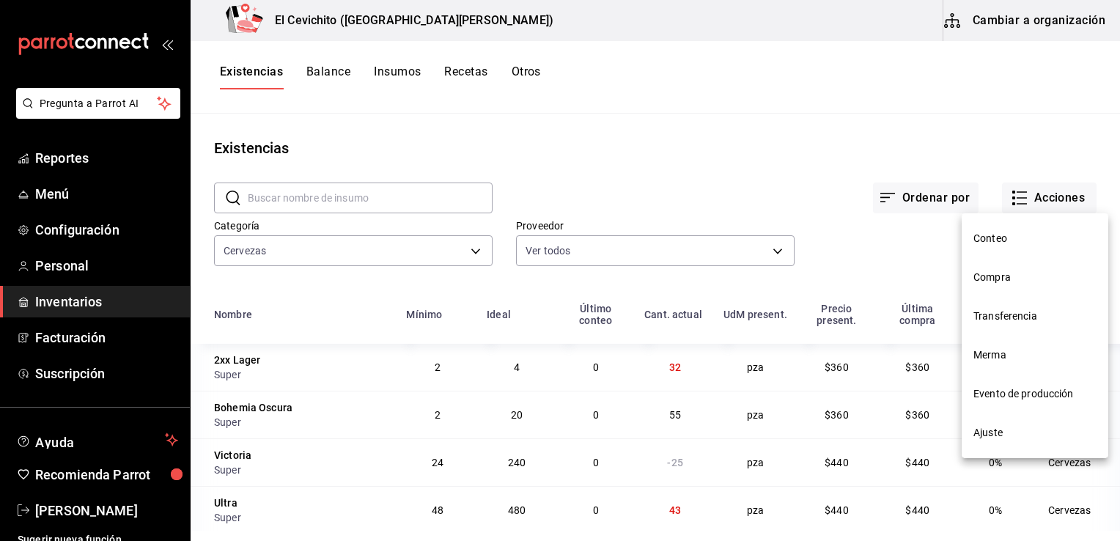
click at [1016, 360] on span "Merma" at bounding box center [1035, 355] width 123 height 15
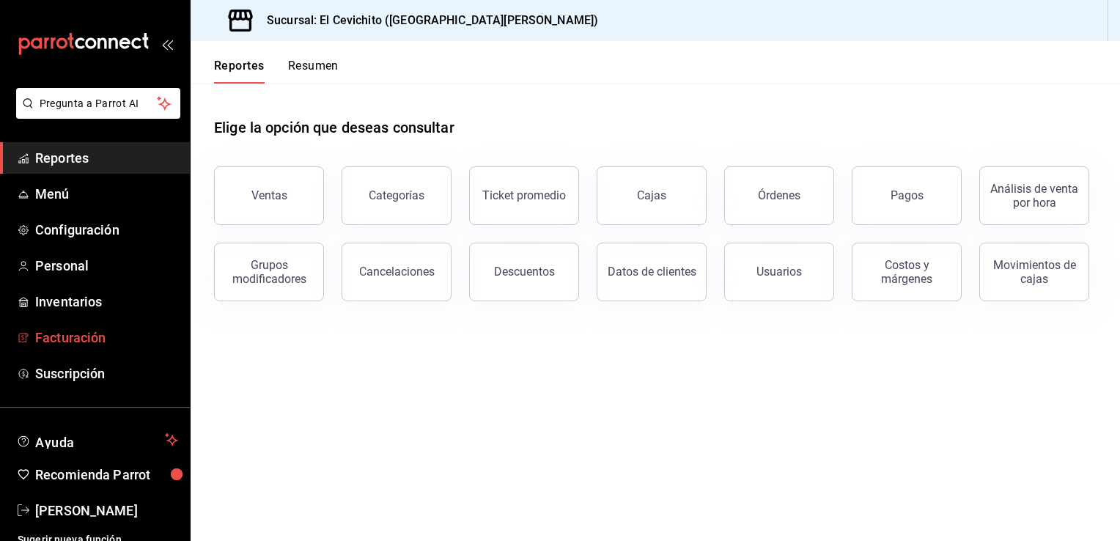
click at [100, 339] on span "Facturación" at bounding box center [106, 338] width 143 height 20
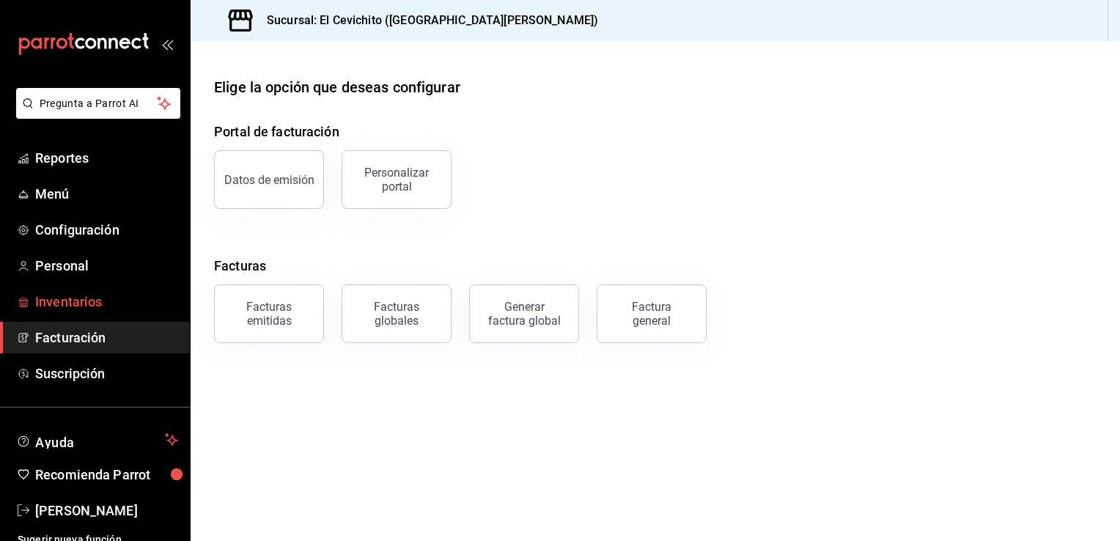
click at [112, 304] on span "Inventarios" at bounding box center [106, 302] width 143 height 20
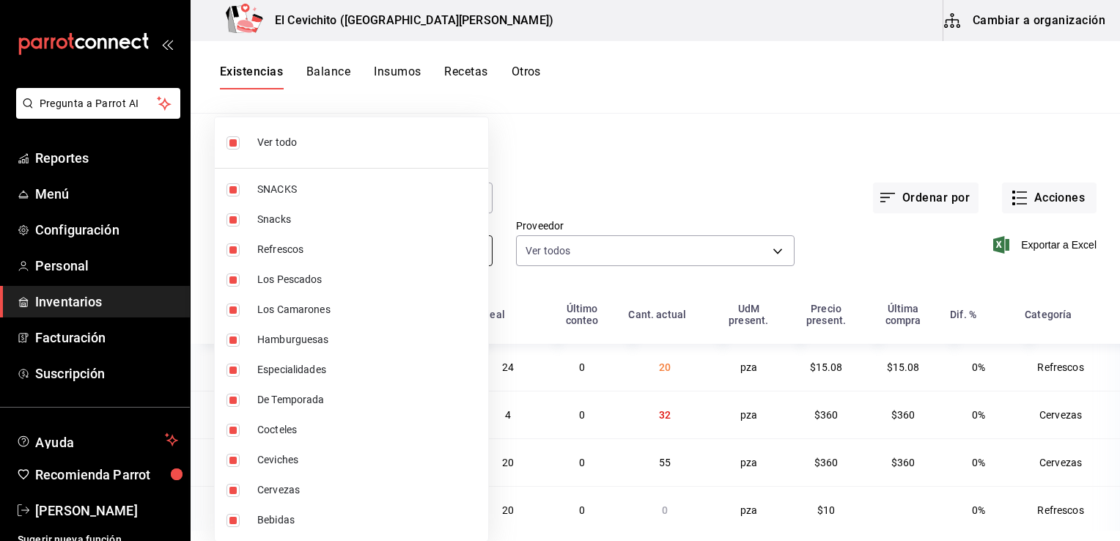
click at [472, 254] on body "Pregunta a Parrot AI Reportes Menú Configuración Personal Inventarios Facturaci…" at bounding box center [560, 265] width 1120 height 531
click at [232, 139] on input "checkbox" at bounding box center [233, 142] width 13 height 13
checkbox input "false"
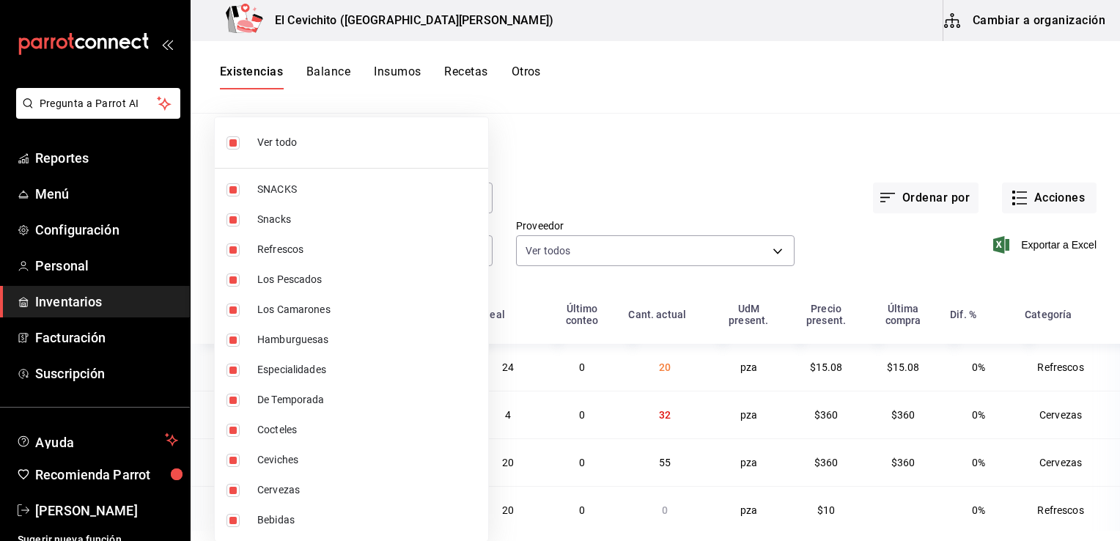
checkbox input "false"
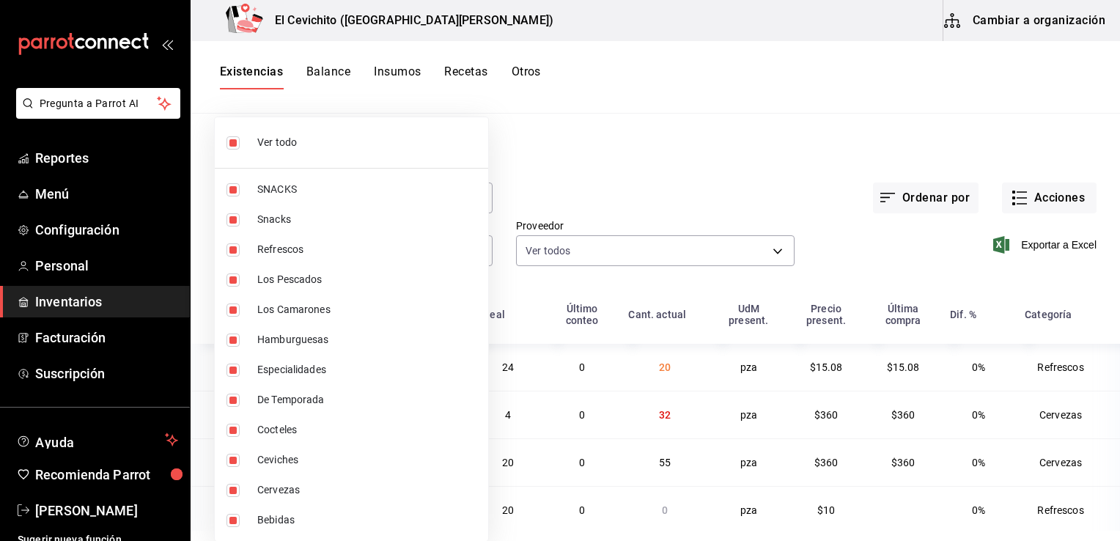
checkbox input "false"
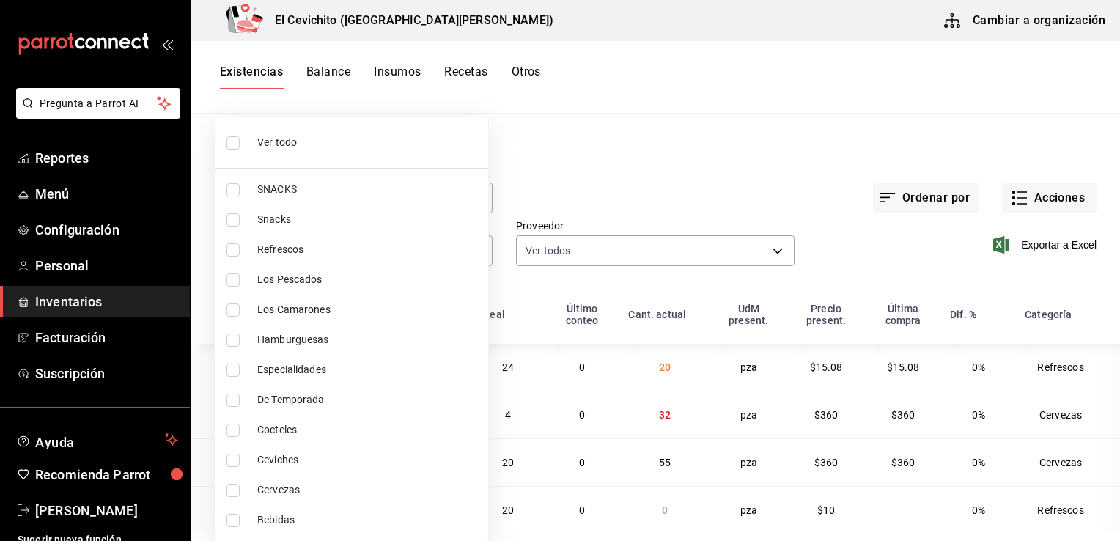
click at [697, 201] on div at bounding box center [560, 270] width 1120 height 541
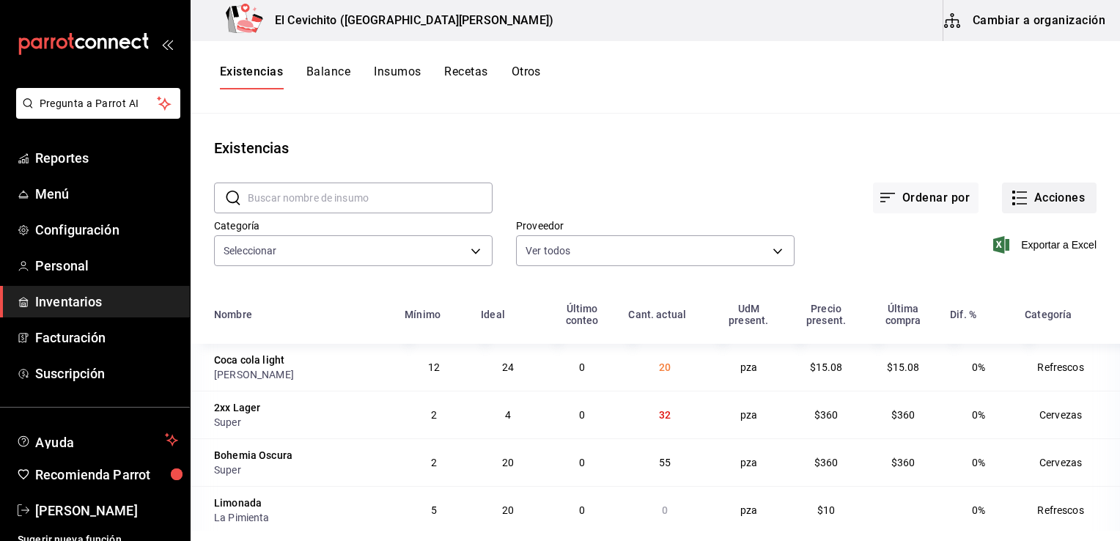
click at [1061, 200] on button "Acciones" at bounding box center [1049, 198] width 95 height 31
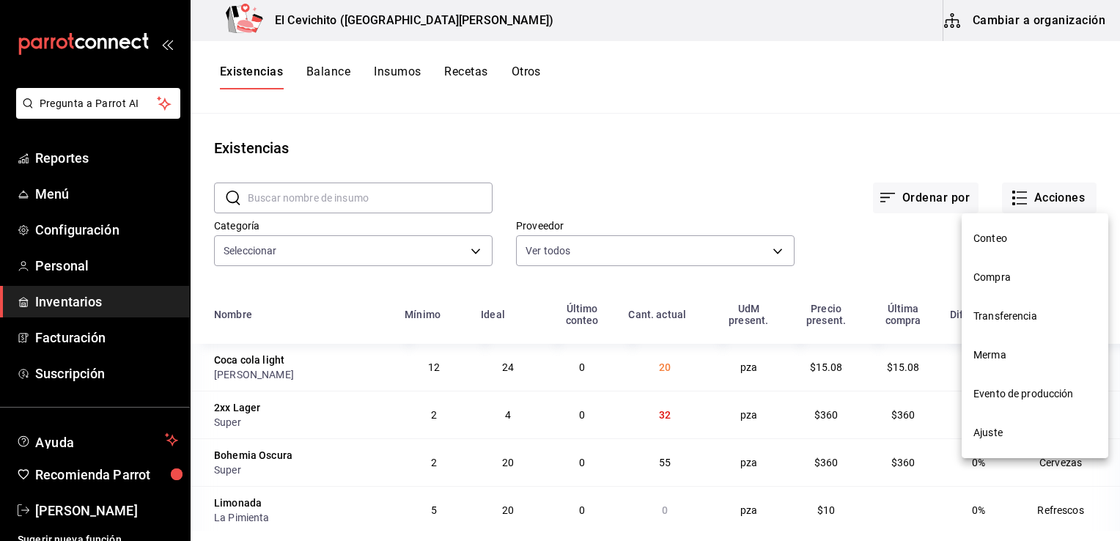
click at [1023, 434] on span "Ajuste" at bounding box center [1035, 432] width 123 height 15
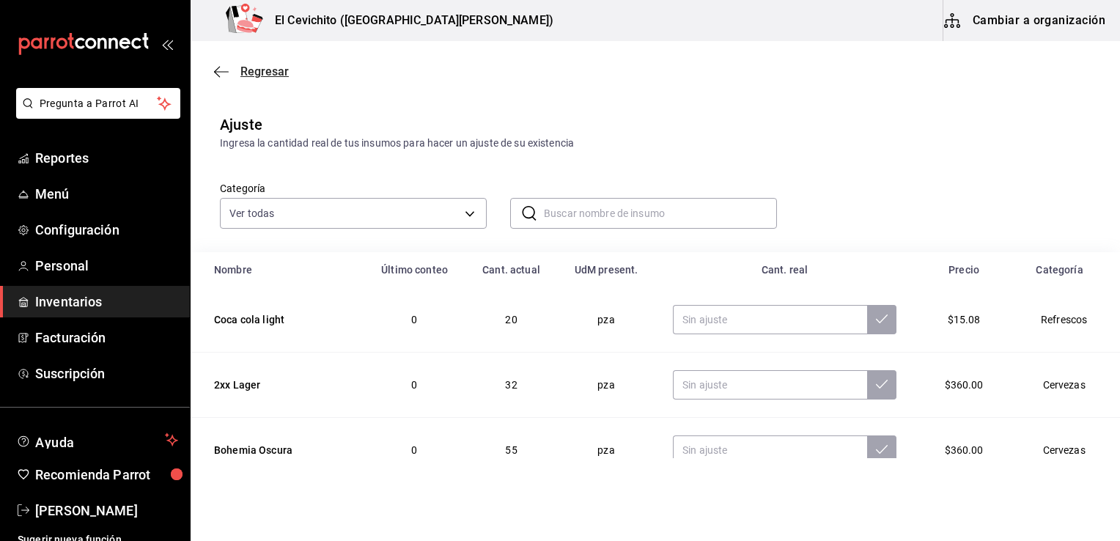
click at [217, 77] on icon "button" at bounding box center [221, 71] width 15 height 13
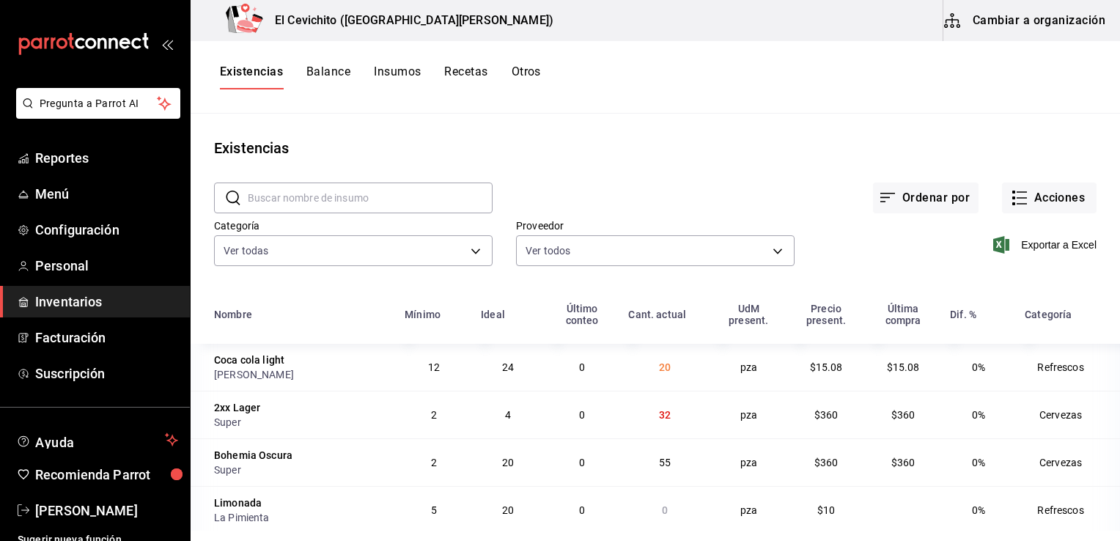
click at [1097, 531] on html "Pregunta a Parrot AI Reportes Menú Configuración Personal Inventarios Facturaci…" at bounding box center [560, 265] width 1120 height 531
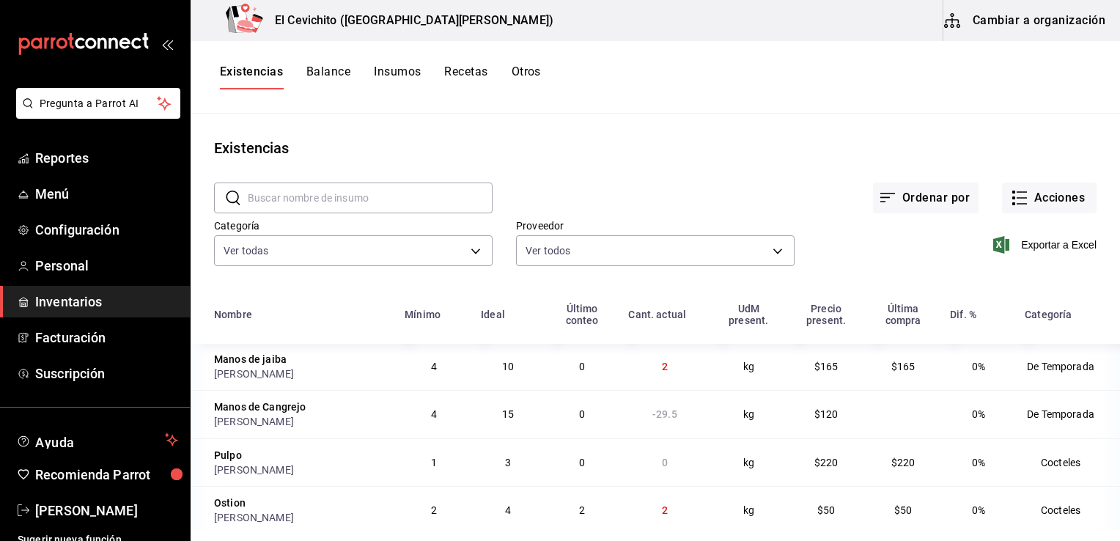
scroll to position [2380, 0]
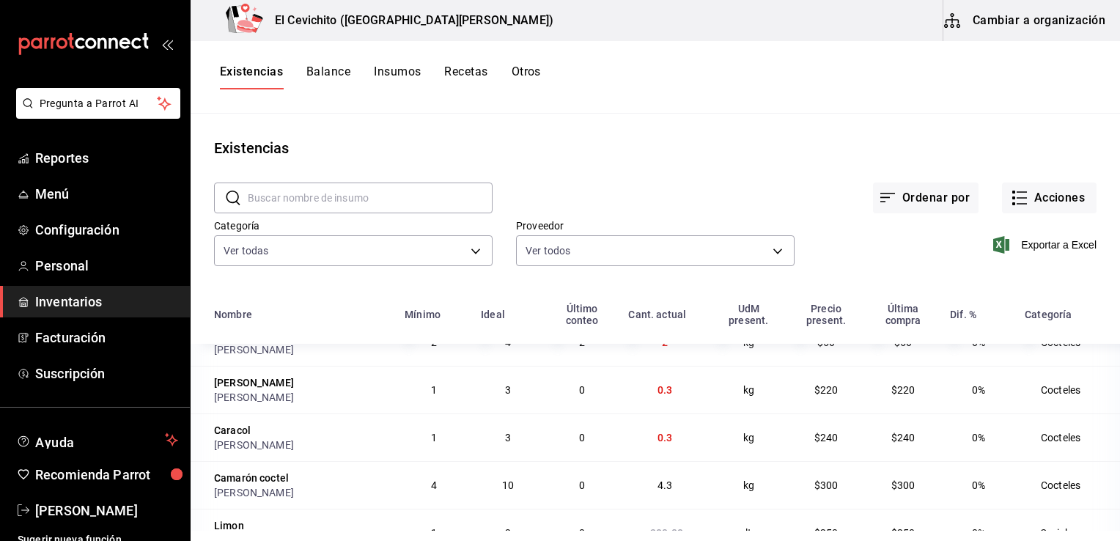
click at [1098, 531] on html "Pregunta a Parrot AI Reportes Menú Configuración Personal Inventarios Facturaci…" at bounding box center [560, 265] width 1120 height 531
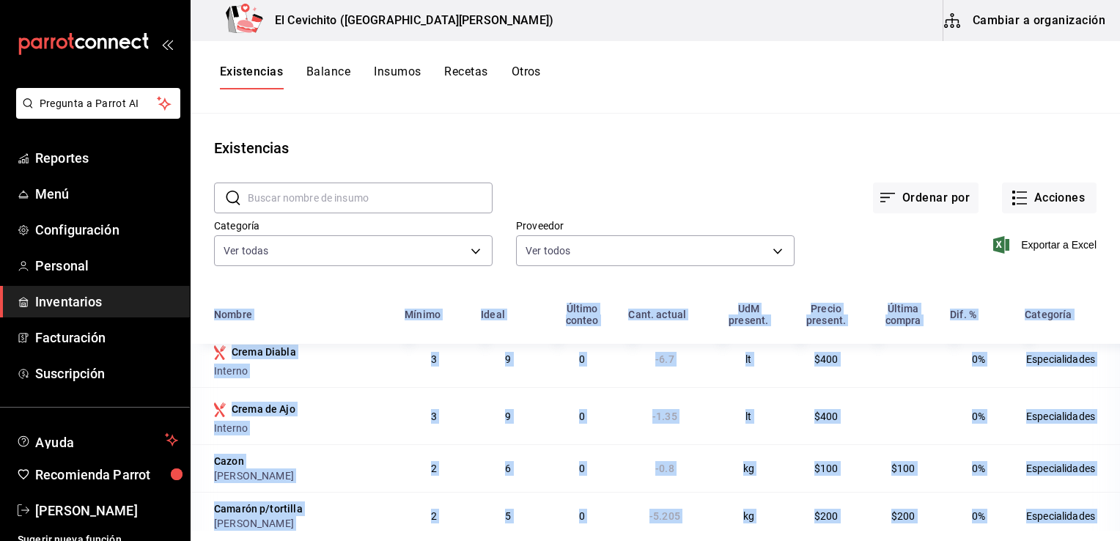
scroll to position [1, 0]
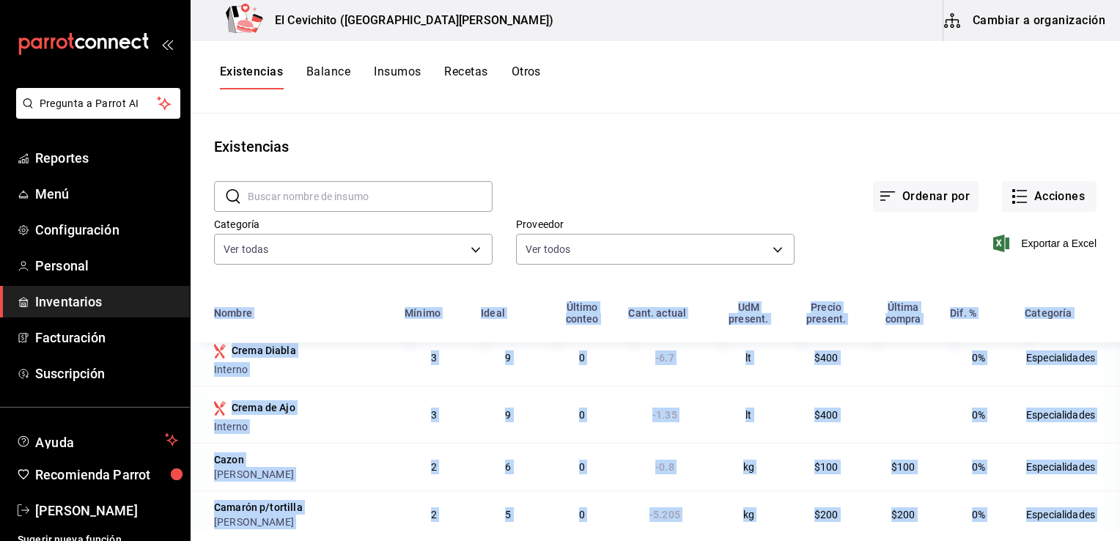
drag, startPoint x: 1098, startPoint y: 532, endPoint x: 1106, endPoint y: 531, distance: 7.4
click at [1106, 531] on html "Pregunta a Parrot AI Reportes Menú Configuración Personal Inventarios Facturaci…" at bounding box center [560, 265] width 1120 height 531
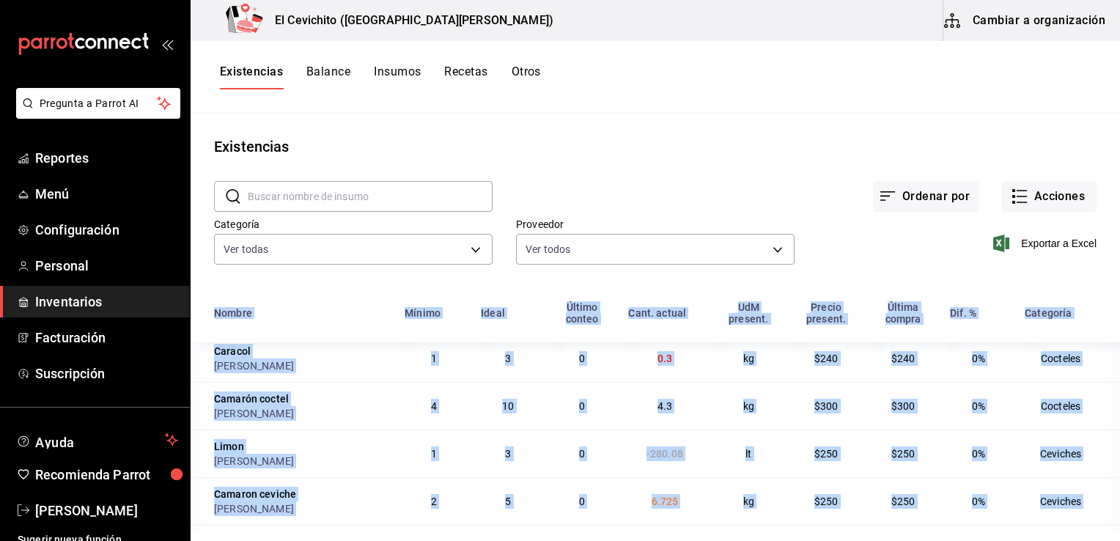
scroll to position [2486, 0]
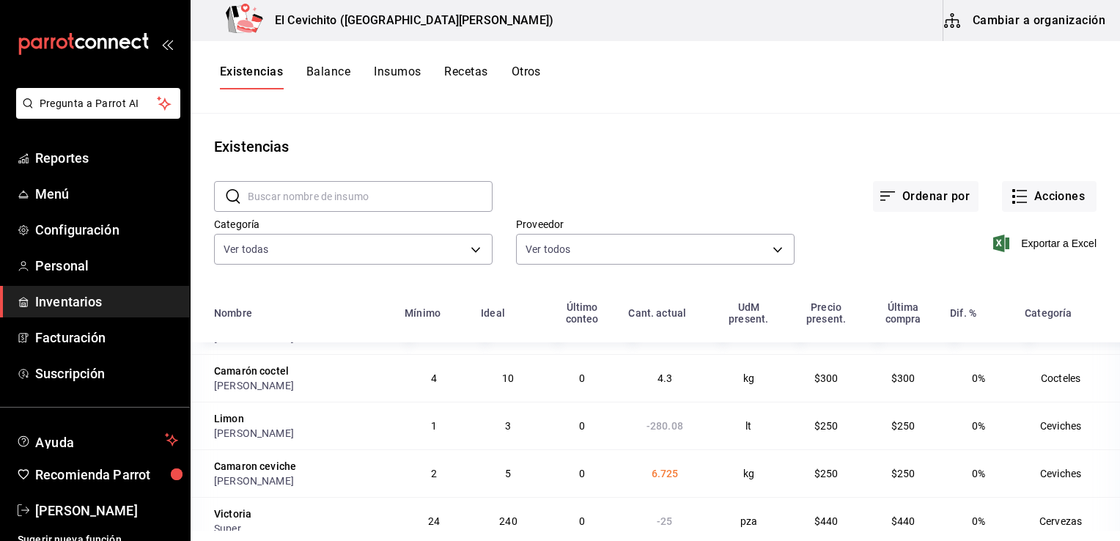
click at [1076, 276] on div "​ ​ Ordenar por Acciones Categoría Ver todas eedbcfd6-d713-4c5a-827d-09594ba7b7…" at bounding box center [656, 225] width 930 height 135
click at [1096, 531] on html "Pregunta a Parrot AI Reportes Menú Configuración Personal Inventarios Facturaci…" at bounding box center [560, 265] width 1120 height 531
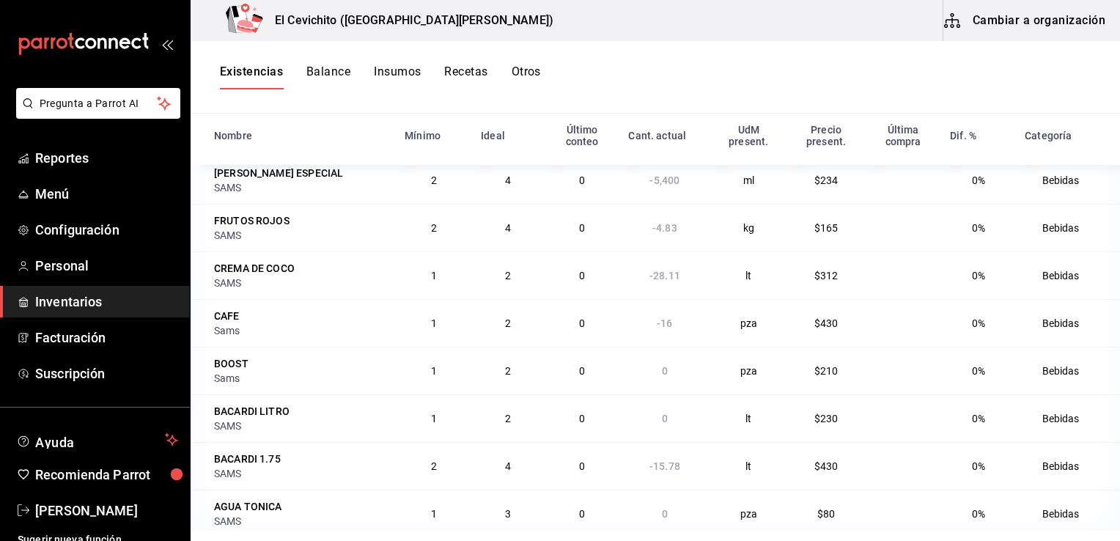
scroll to position [3270, 0]
